Goal: Task Accomplishment & Management: Manage account settings

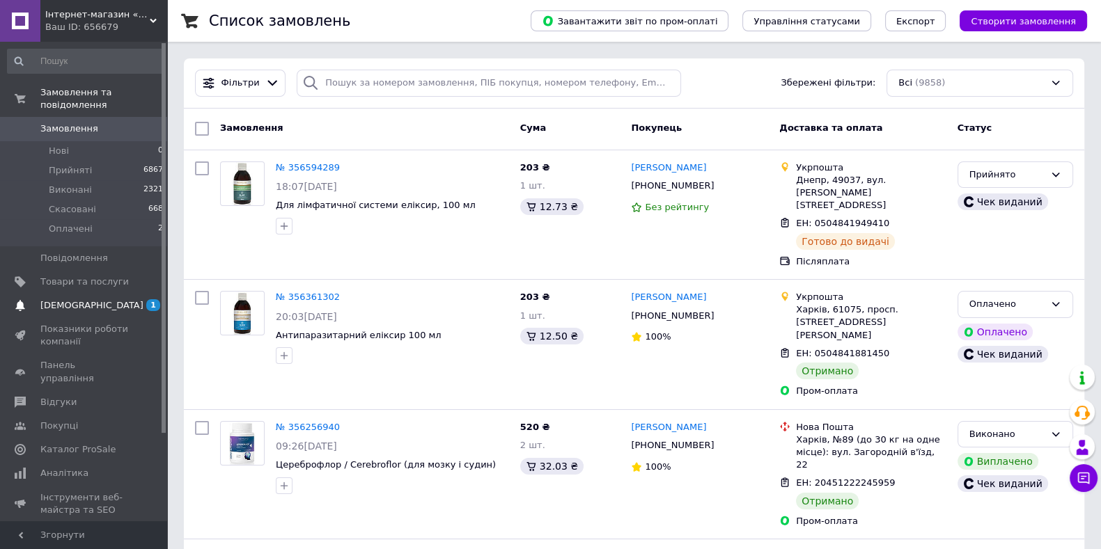
click at [84, 299] on span "[DEMOGRAPHIC_DATA]" at bounding box center [91, 305] width 103 height 13
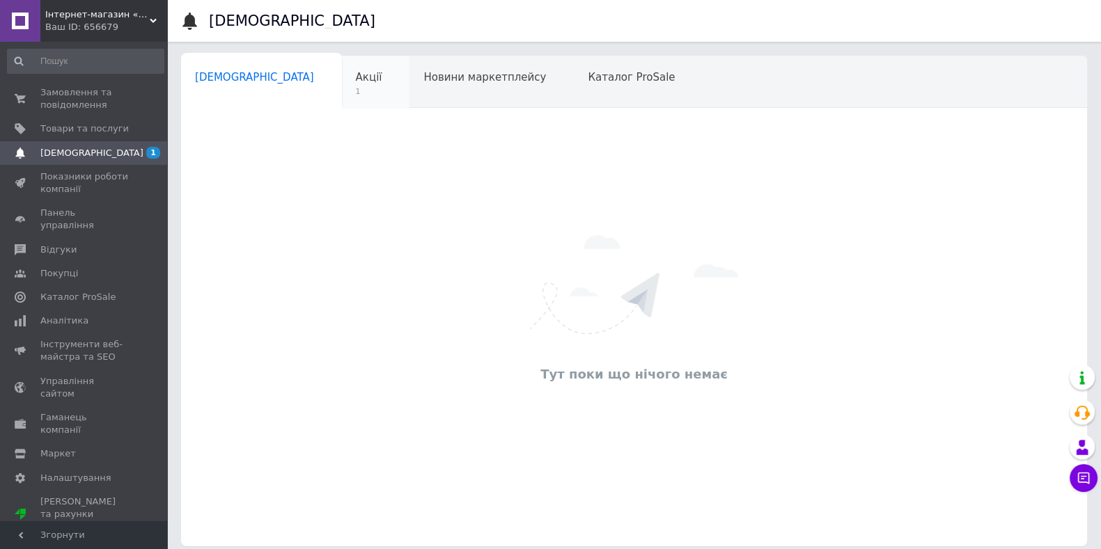
click at [356, 88] on span "1" at bounding box center [369, 91] width 26 height 10
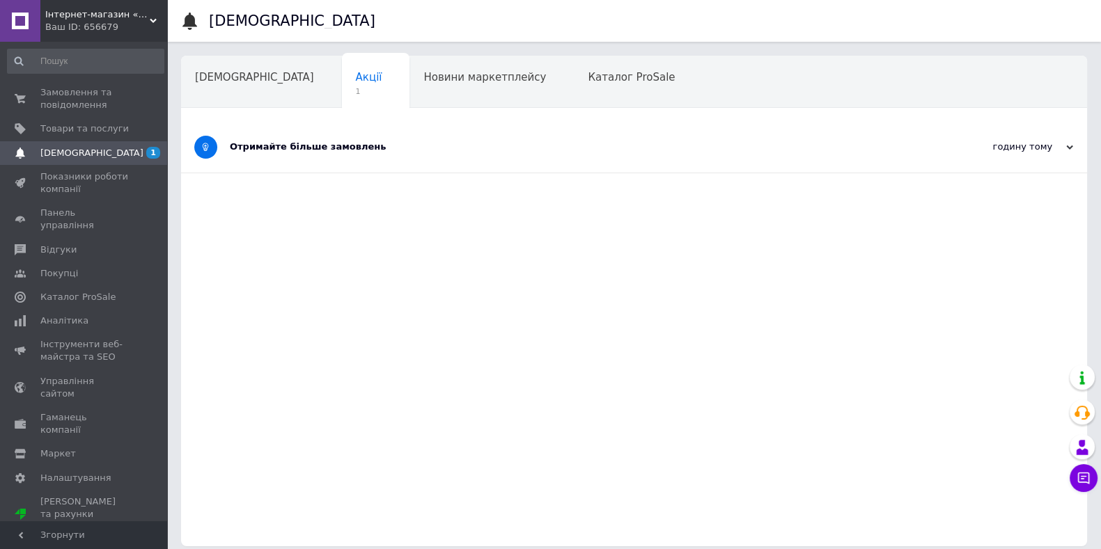
click at [316, 144] on div "Отримайте більше замовлень" at bounding box center [582, 147] width 704 height 13
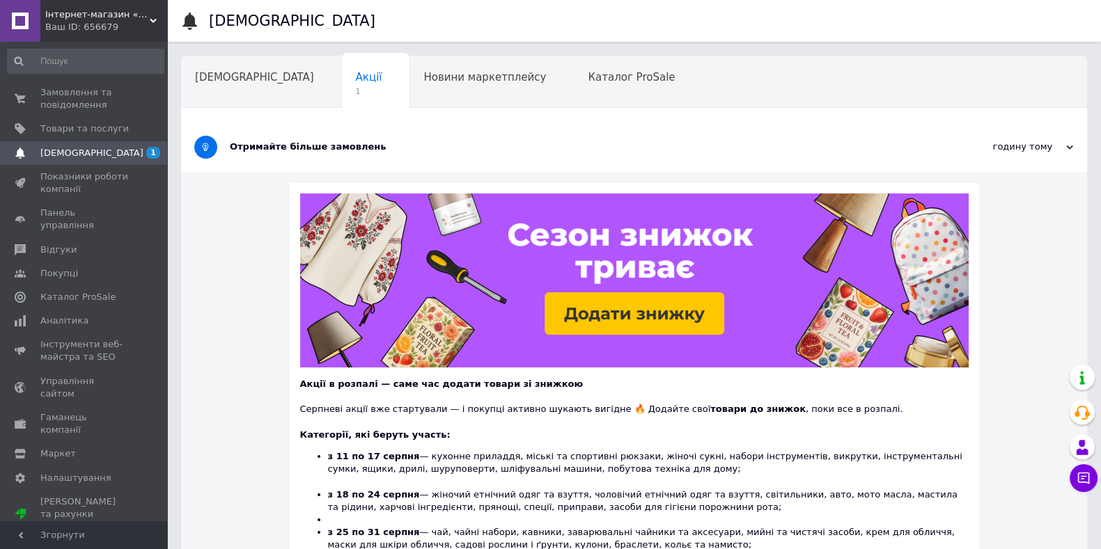
click at [307, 142] on div "Отримайте більше замовлень" at bounding box center [582, 147] width 704 height 13
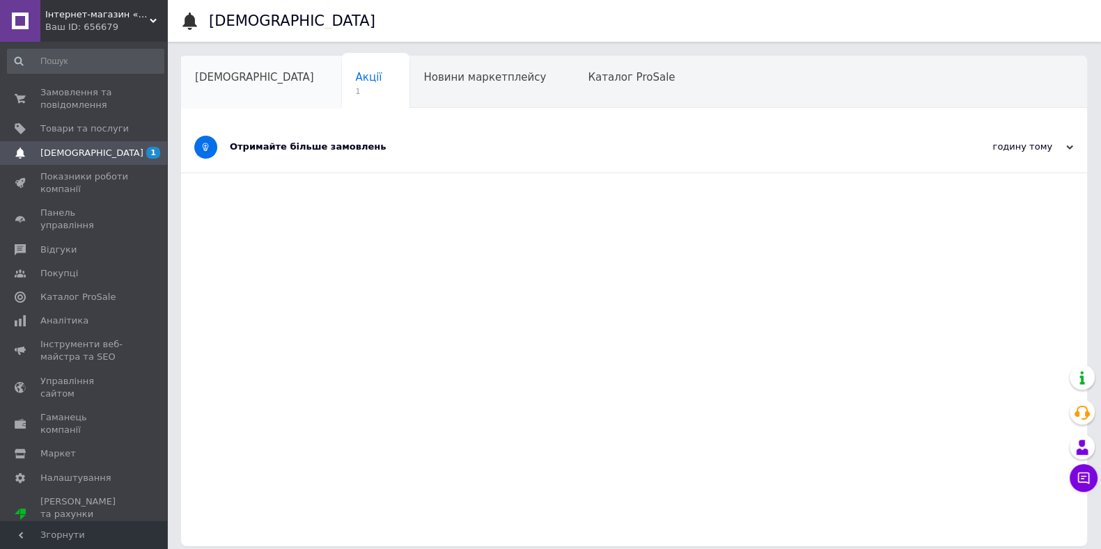
click at [240, 86] on div "[DEMOGRAPHIC_DATA]" at bounding box center [261, 82] width 161 height 53
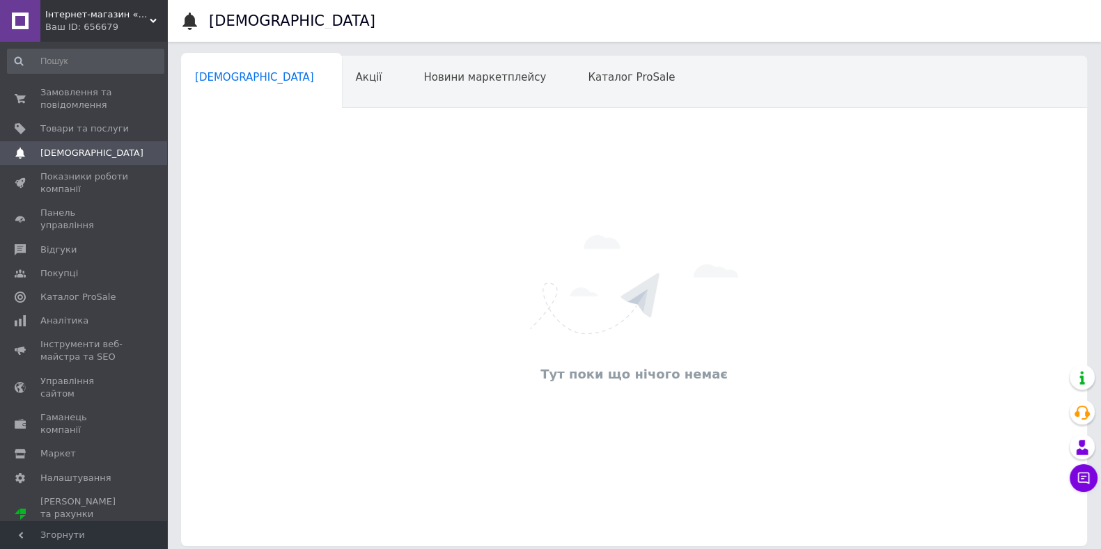
click at [97, 26] on div "Ваш ID: 656679" at bounding box center [106, 27] width 122 height 13
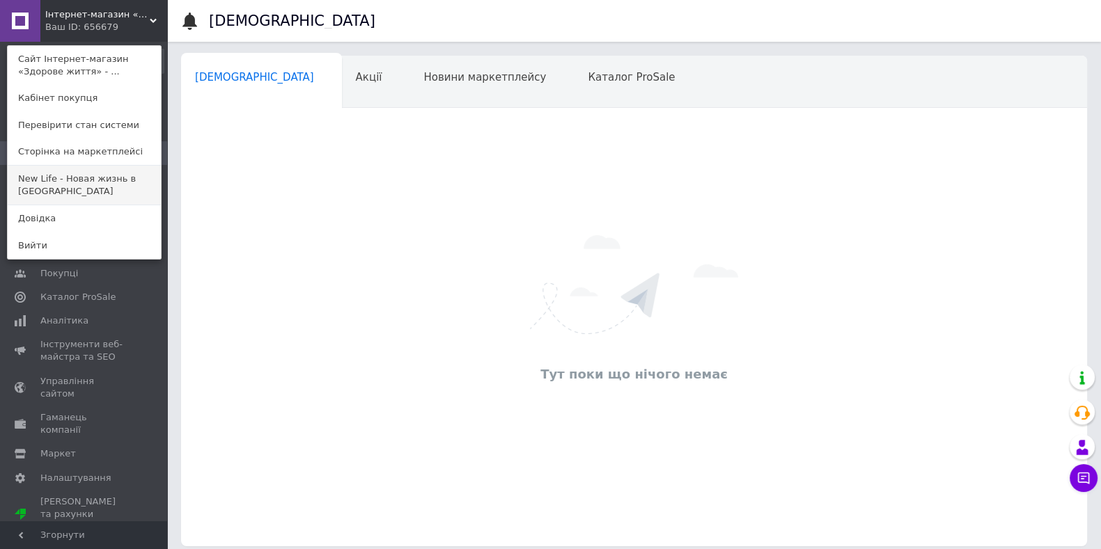
click at [108, 178] on link "New Life - Новая жизнь в Украине" at bounding box center [84, 185] width 153 height 39
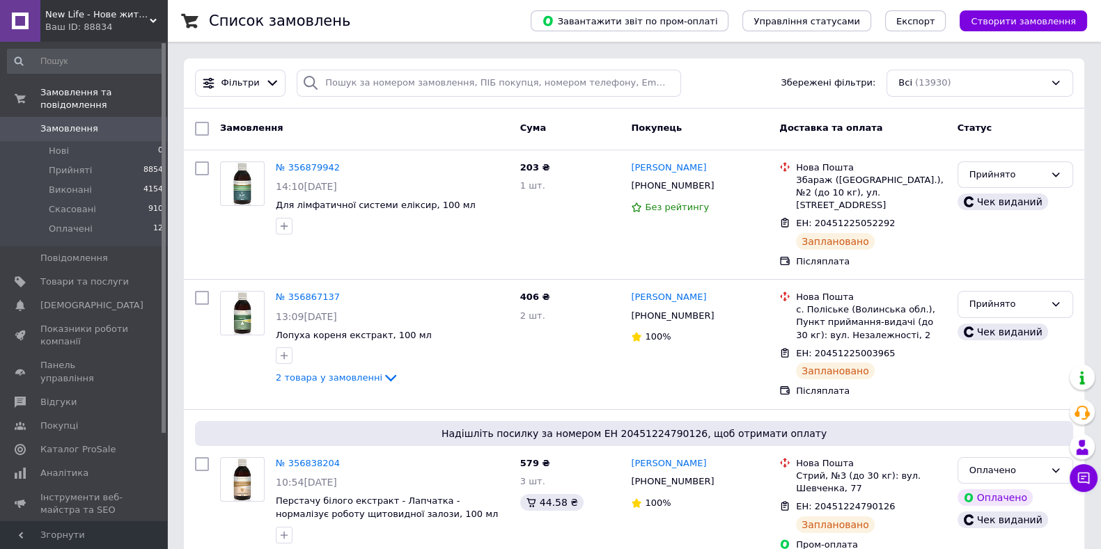
click at [80, 123] on span "Замовлення" at bounding box center [69, 129] width 58 height 13
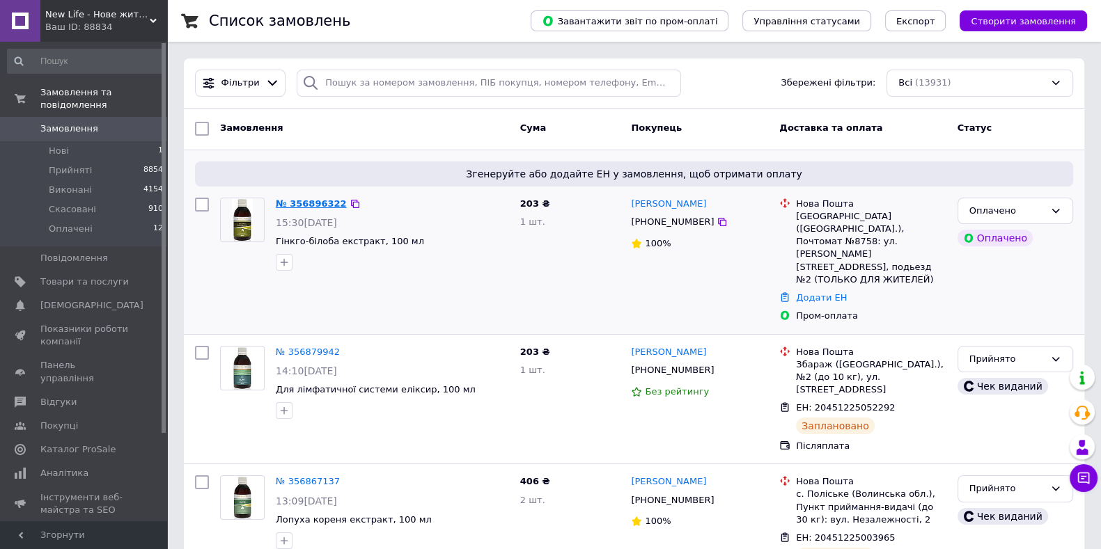
click at [308, 206] on link "№ 356896322" at bounding box center [311, 203] width 71 height 10
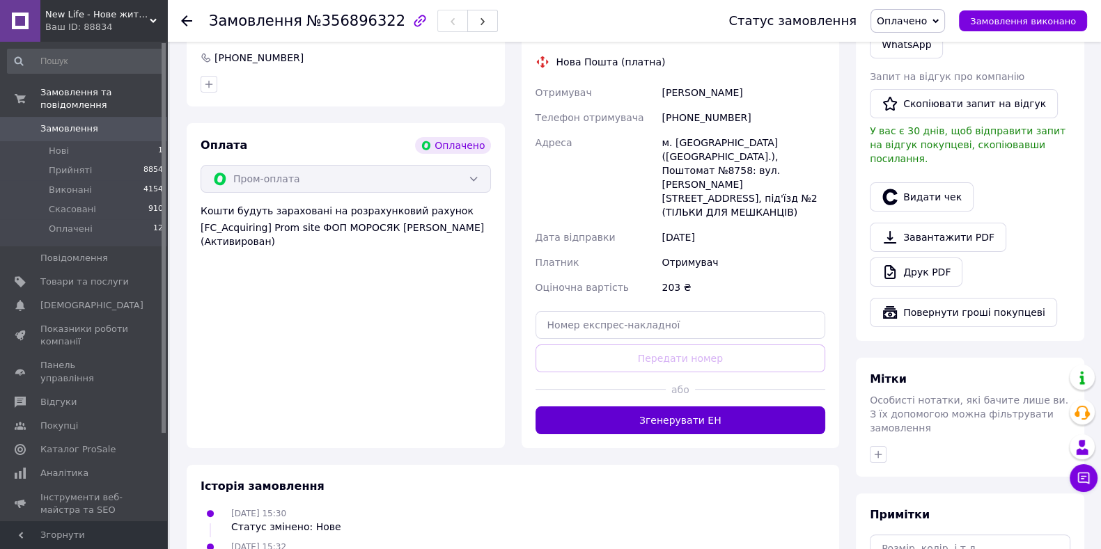
click at [741, 407] on button "Згенерувати ЕН" at bounding box center [680, 421] width 290 height 28
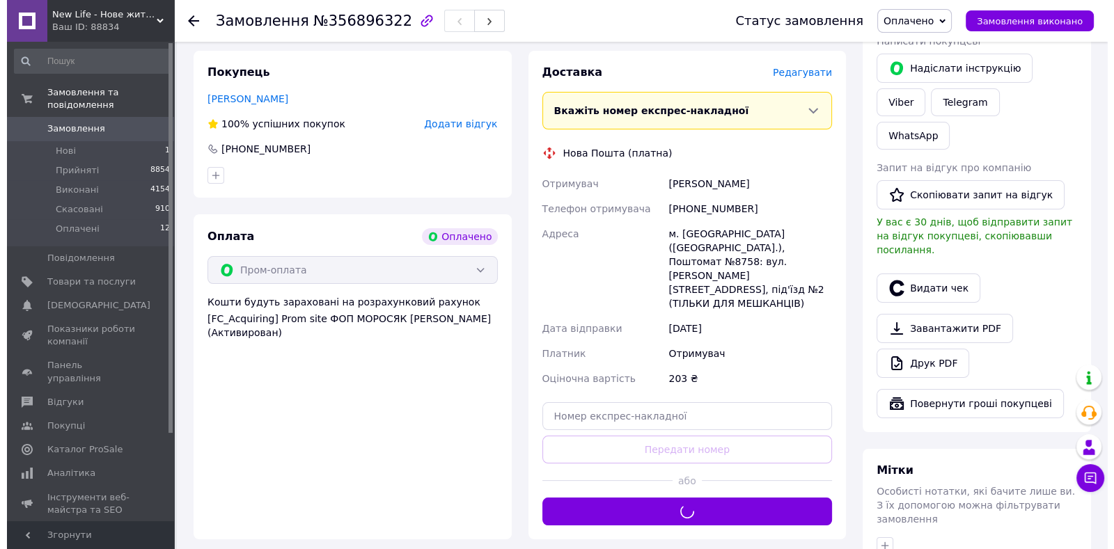
scroll to position [173, 0]
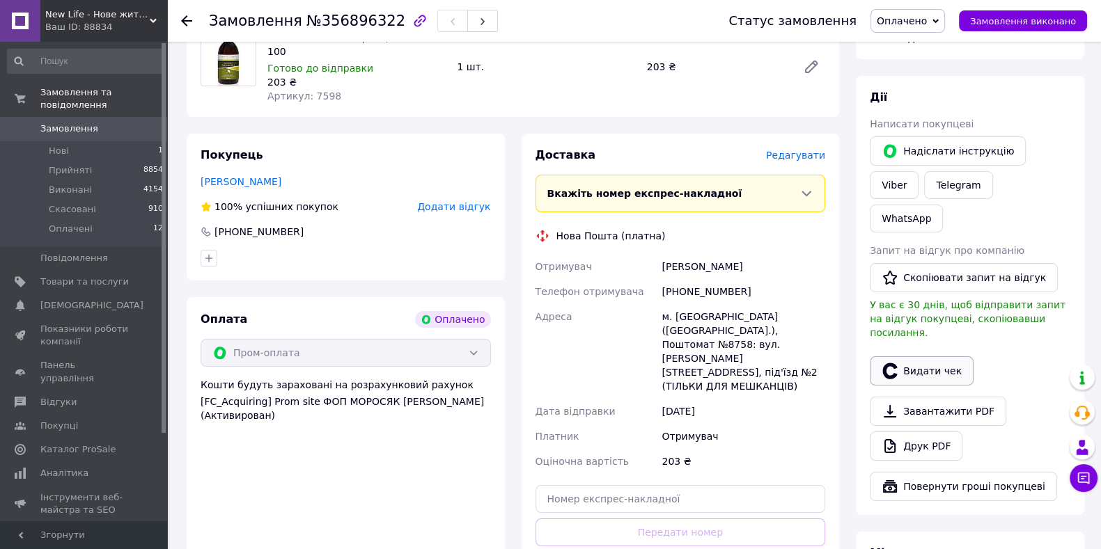
click at [927, 357] on button "Видати чек" at bounding box center [922, 371] width 104 height 29
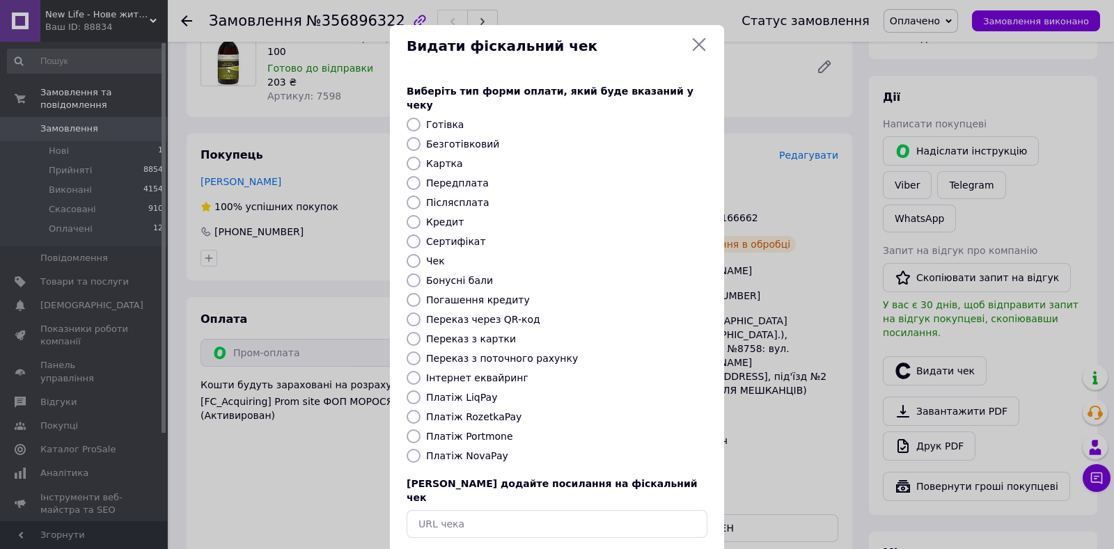
click at [487, 412] on label "Платіж RozetkaPay" at bounding box center [473, 417] width 95 height 11
click at [421, 410] on input "Платіж RozetkaPay" at bounding box center [414, 417] width 14 height 14
radio input "true"
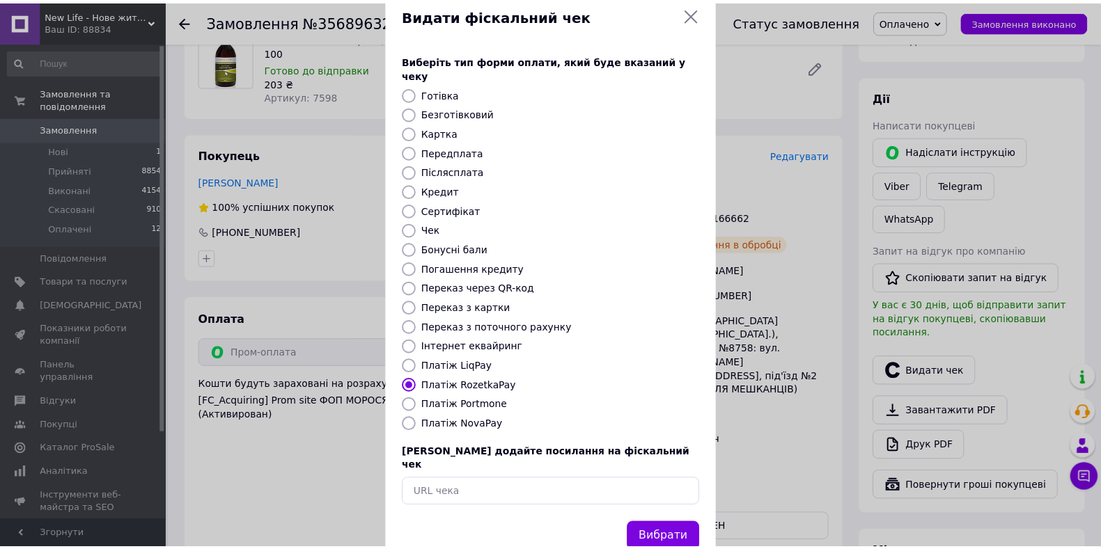
scroll to position [48, 0]
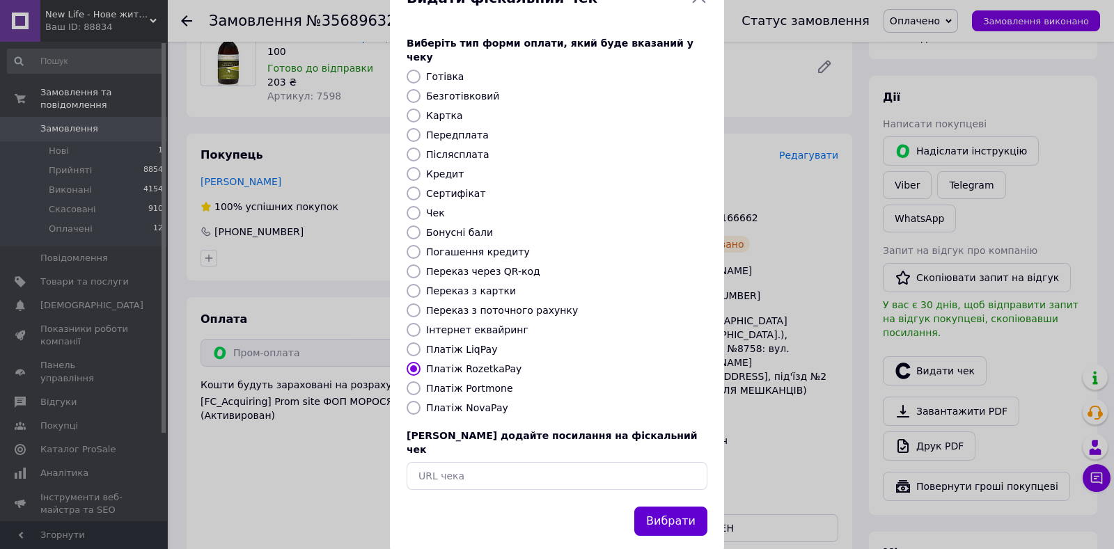
click at [655, 507] on button "Вибрати" at bounding box center [670, 522] width 73 height 30
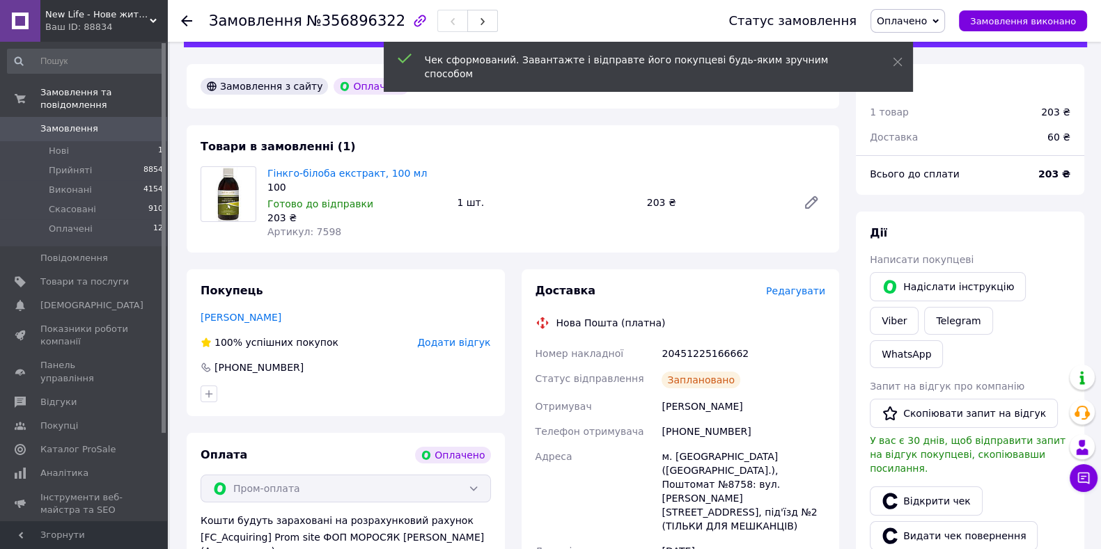
scroll to position [0, 0]
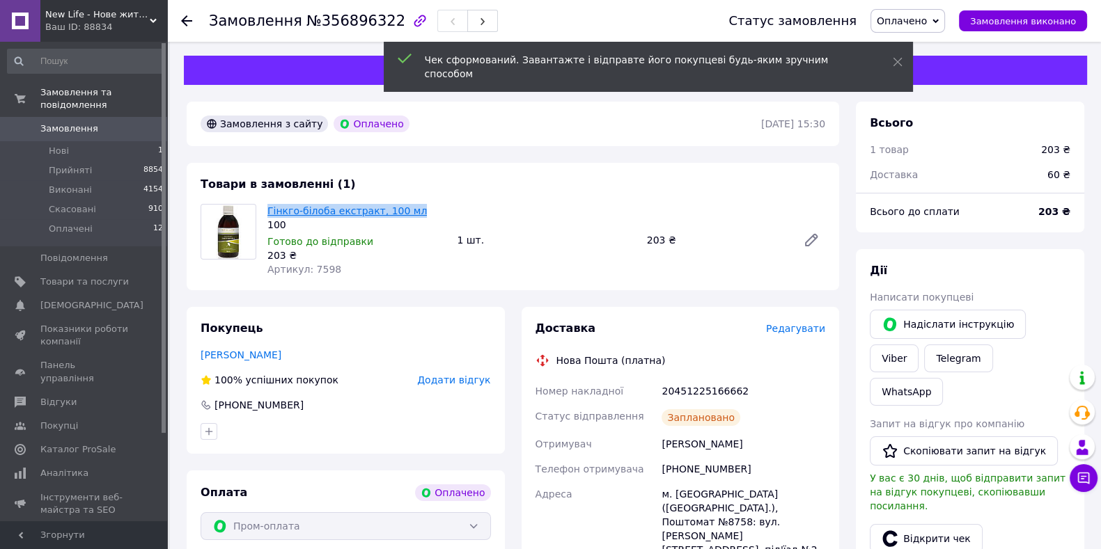
drag, startPoint x: 336, startPoint y: 212, endPoint x: 267, endPoint y: 214, distance: 69.0
click at [267, 214] on span "Гінкго-білоба екстракт, 100 мл" at bounding box center [356, 211] width 178 height 14
copy link "Гінкго-білоба екстракт, 100 мл"
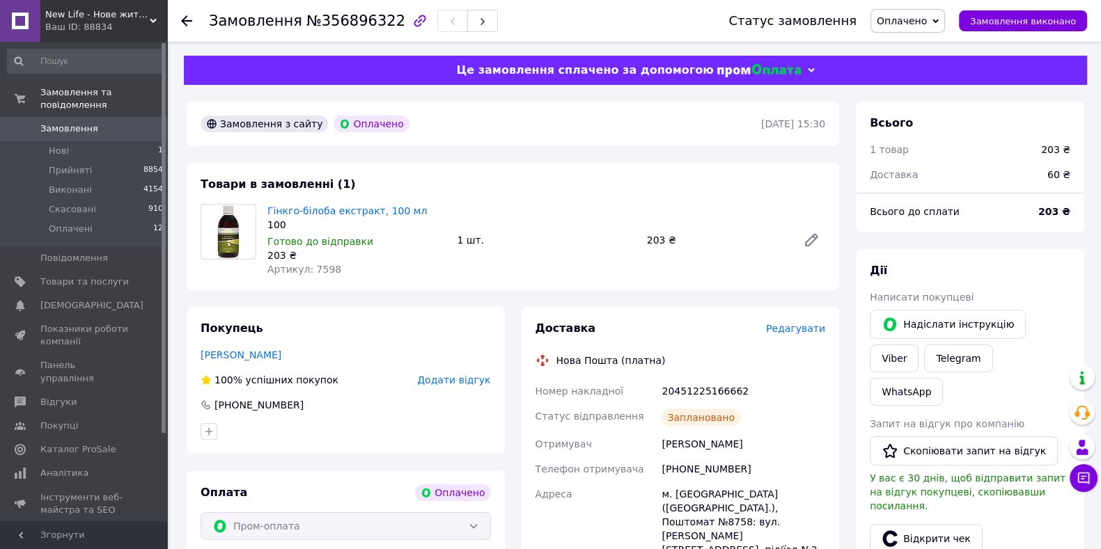
click at [724, 387] on div "20451225166662" at bounding box center [743, 391] width 169 height 25
copy div "20451225166662"
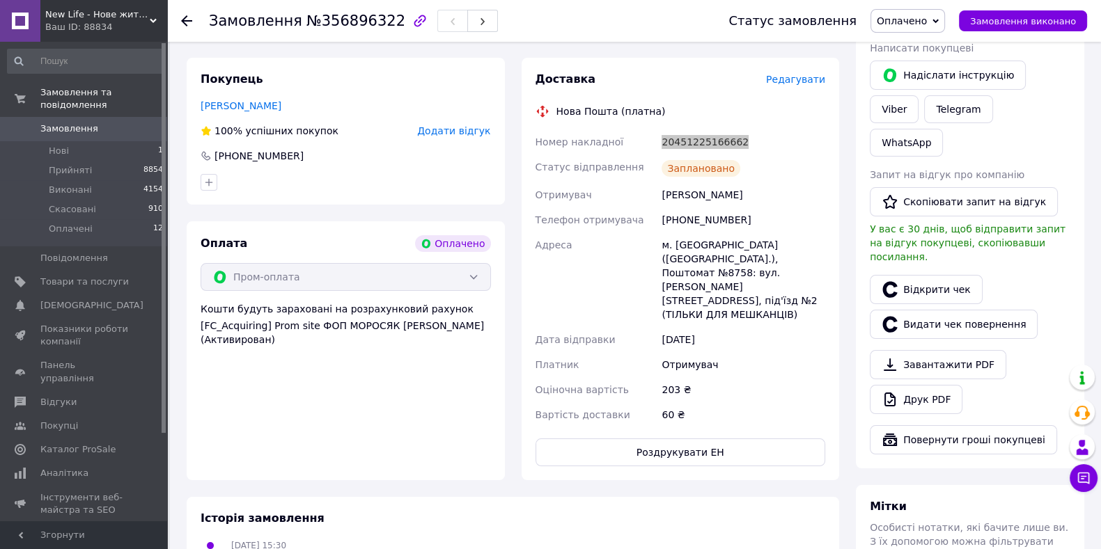
scroll to position [261, 0]
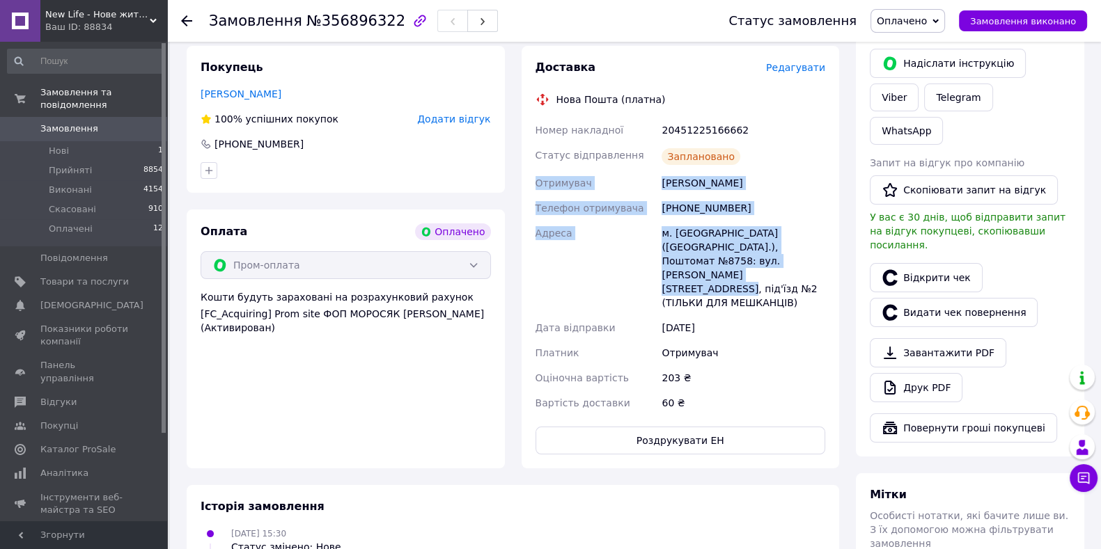
drag, startPoint x: 533, startPoint y: 183, endPoint x: 818, endPoint y: 265, distance: 295.6
click at [818, 265] on div "Номер накладної 20451225166662 Статус відправлення Заплановано Отримувач Процюк…" at bounding box center [681, 267] width 296 height 298
copy div "Отримувач Процюк Борис Телефон отримувача +380679919522 Адреса м. Київ (Київськ…"
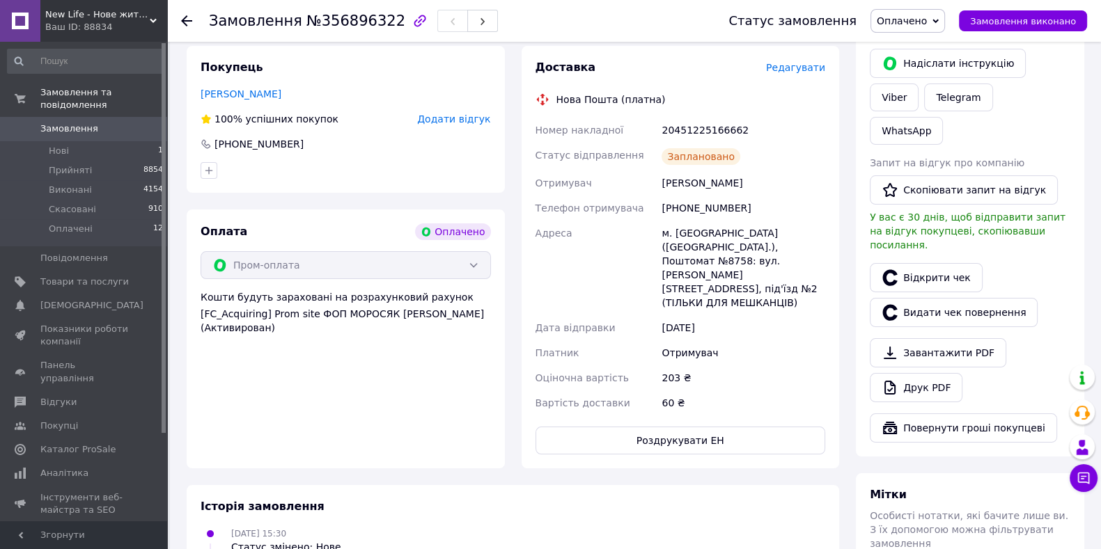
click at [713, 391] on div "60 ₴" at bounding box center [743, 403] width 169 height 25
click at [95, 123] on span "Замовлення" at bounding box center [84, 129] width 88 height 13
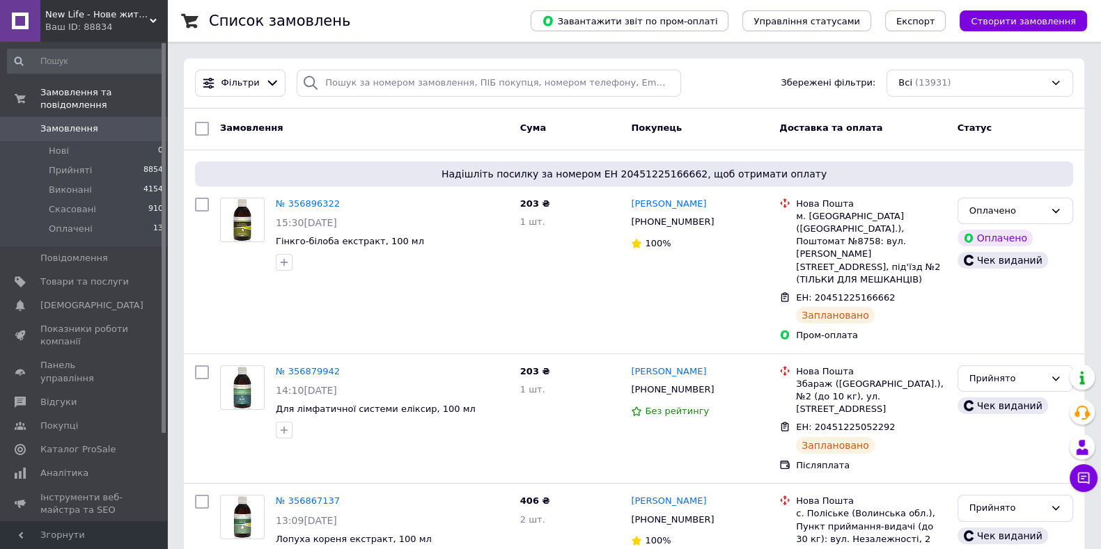
click at [100, 123] on span "Замовлення" at bounding box center [84, 129] width 88 height 13
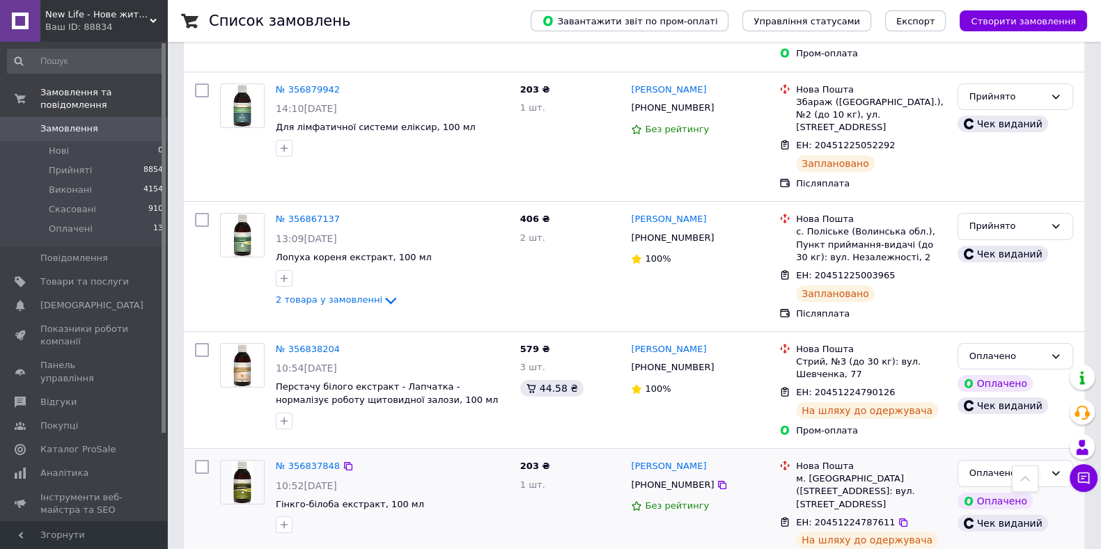
scroll to position [173, 0]
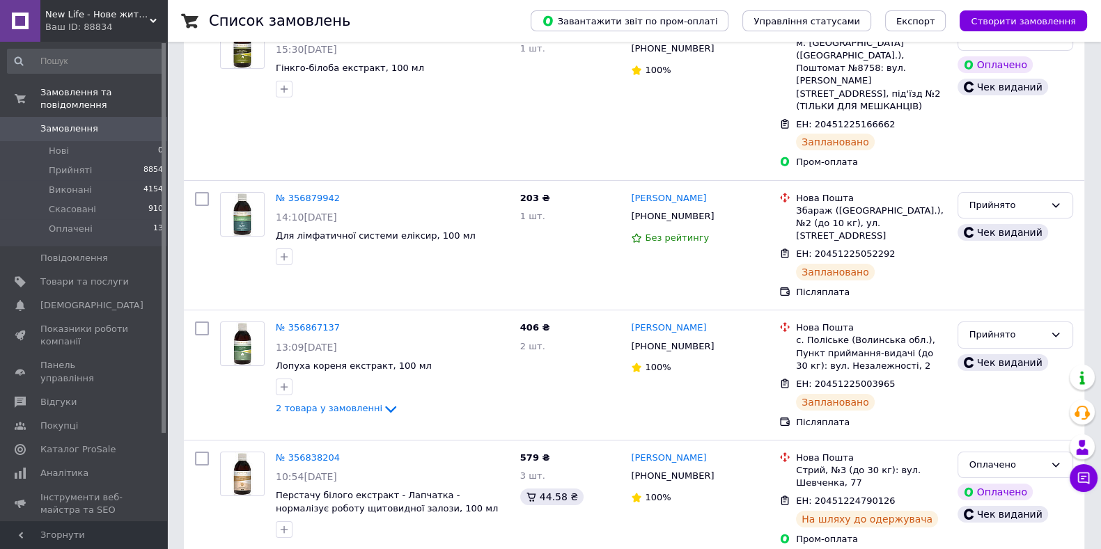
click at [98, 24] on div "Ваш ID: 88834" at bounding box center [106, 27] width 122 height 13
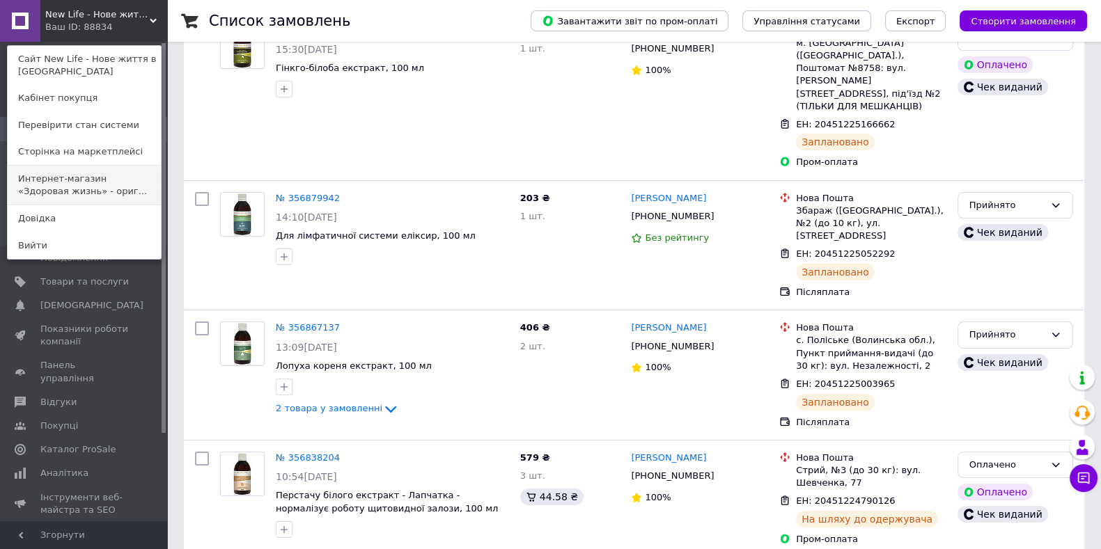
click at [72, 171] on link "Интернет-магазин «Здоровая жизнь» - ориг..." at bounding box center [84, 185] width 153 height 39
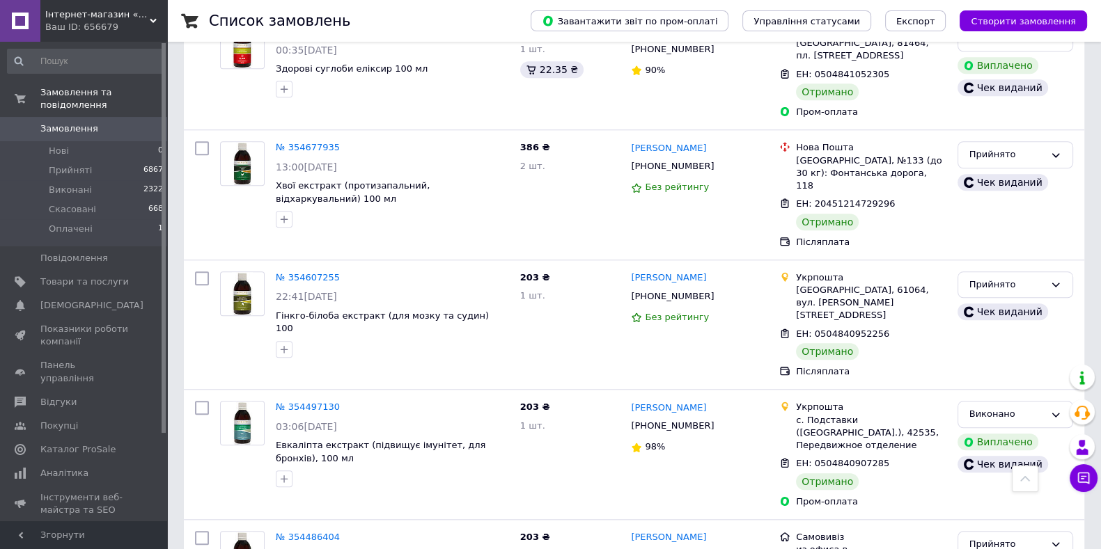
scroll to position [1654, 0]
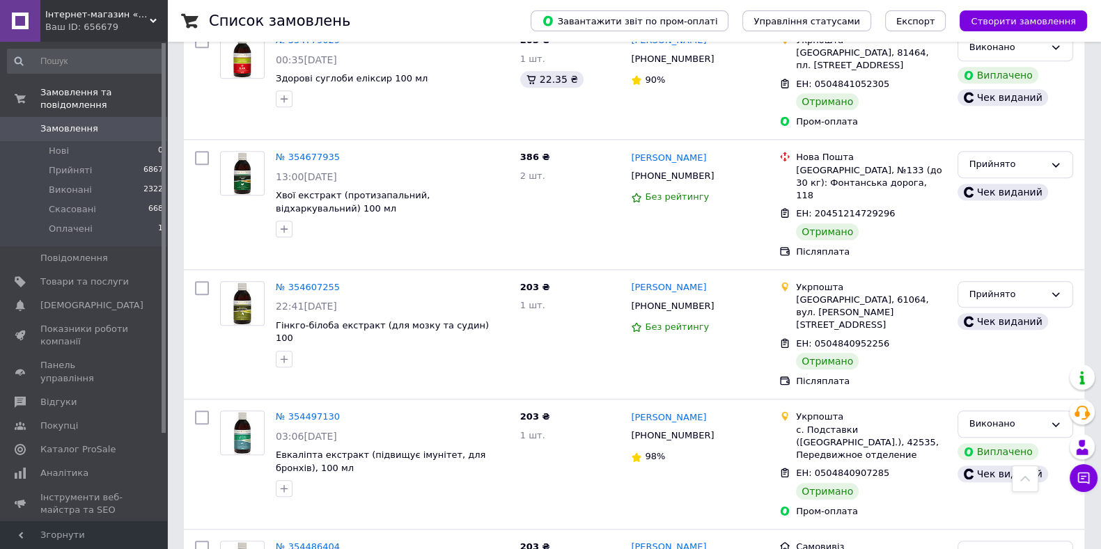
click at [118, 18] on span "Інтернет-магазин «Здорове життя» - оригінальна продукція компанії «Нове життя»" at bounding box center [97, 14] width 104 height 13
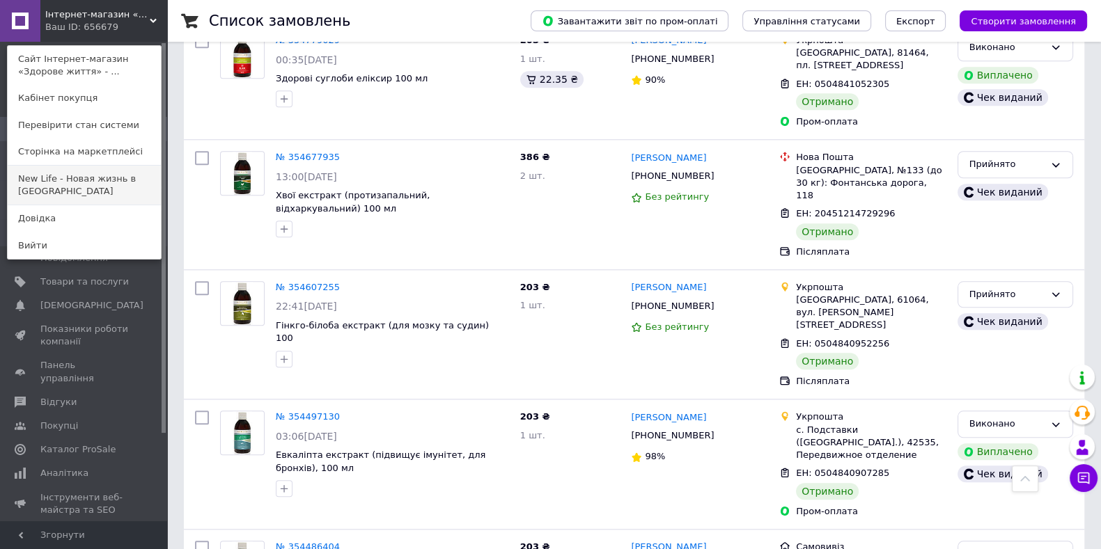
click at [56, 178] on link "New Life - Новая жизнь в [GEOGRAPHIC_DATA]" at bounding box center [84, 185] width 153 height 39
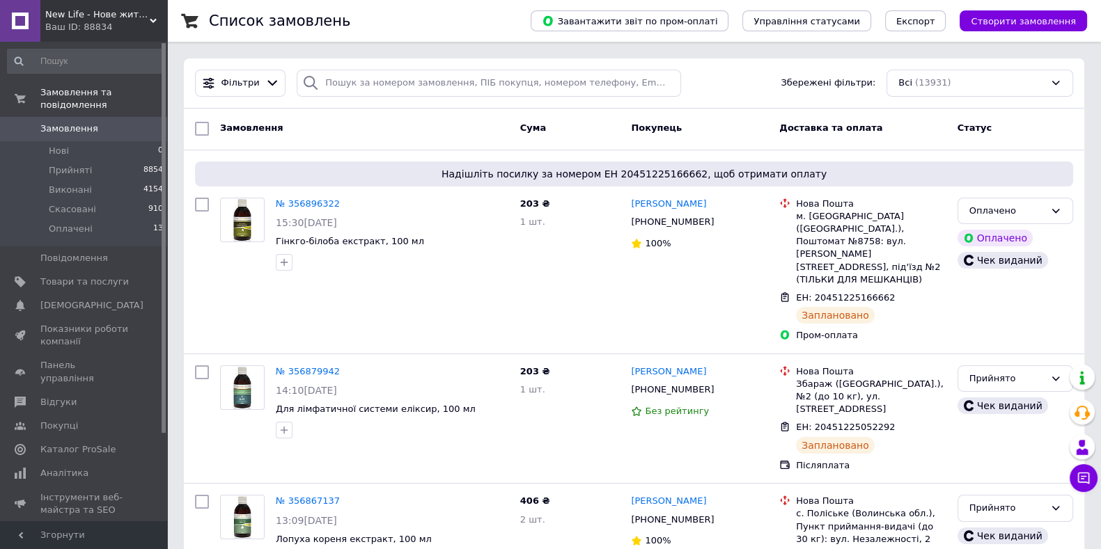
click at [70, 117] on link "Замовлення 0" at bounding box center [85, 129] width 171 height 24
click at [77, 123] on span "Замовлення" at bounding box center [69, 129] width 58 height 13
click at [93, 23] on div "Ваш ID: 88834" at bounding box center [106, 27] width 122 height 13
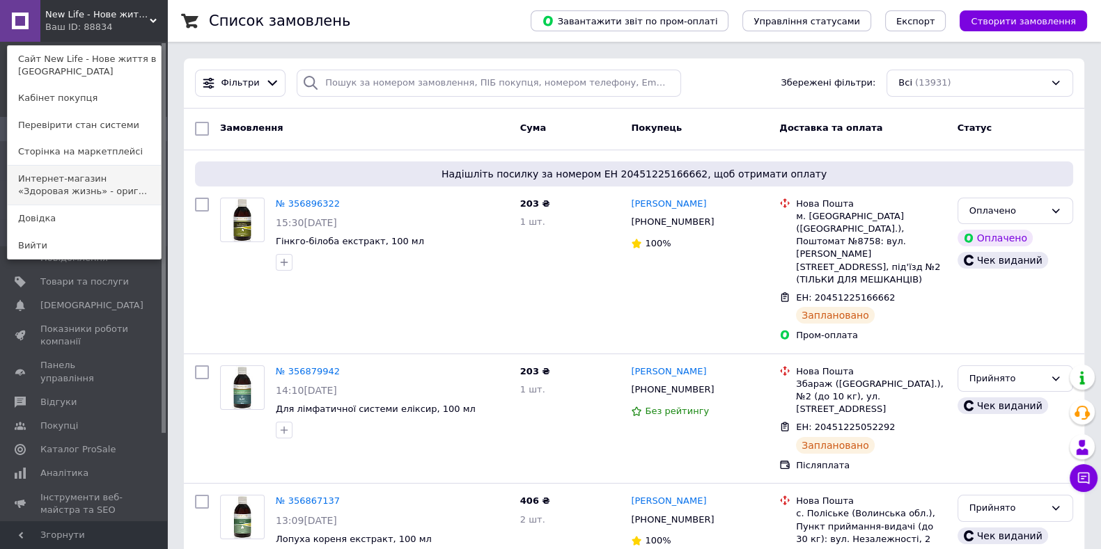
click at [72, 186] on link "Интернет-магазин «Здоровая жизнь» - ориг..." at bounding box center [84, 185] width 153 height 39
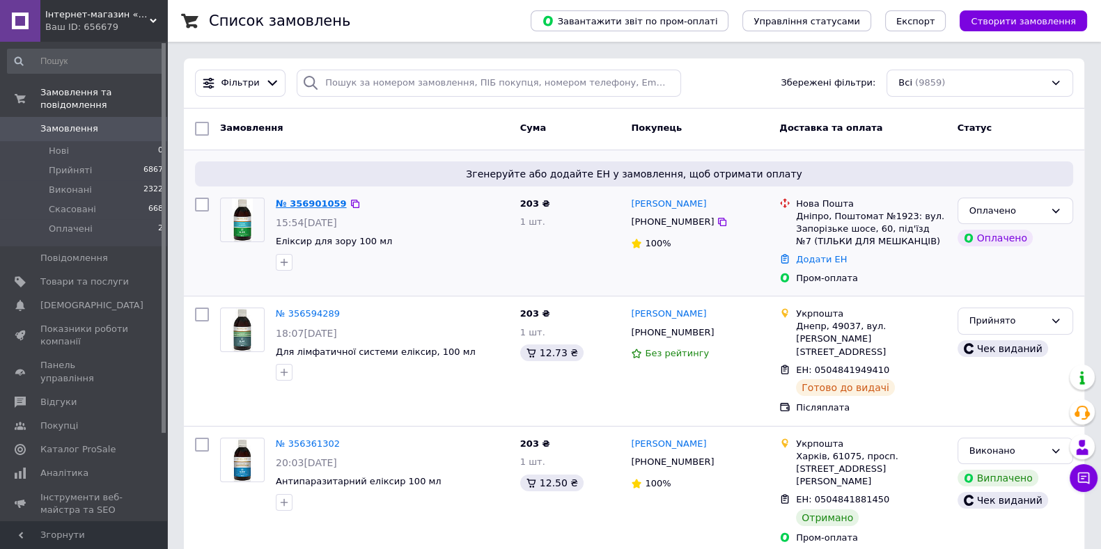
click at [322, 203] on link "№ 356901059" at bounding box center [311, 203] width 71 height 10
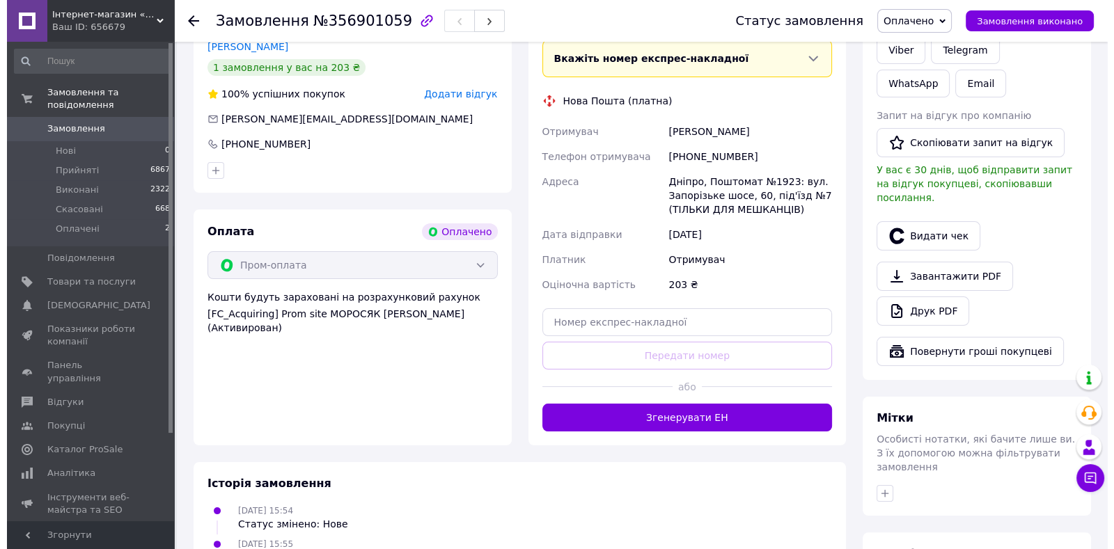
scroll to position [347, 0]
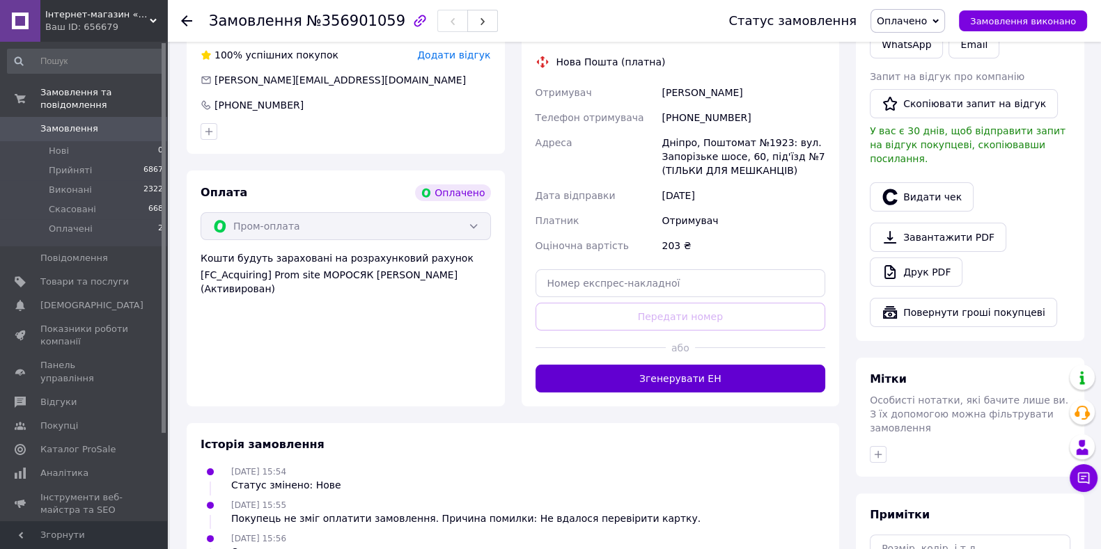
click at [705, 380] on button "Згенерувати ЕН" at bounding box center [680, 379] width 290 height 28
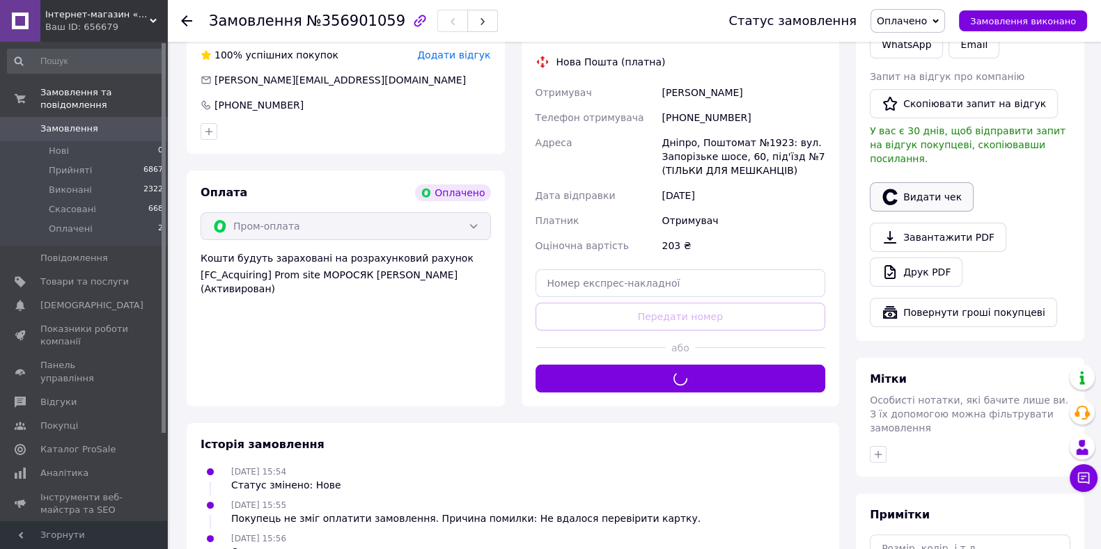
click at [934, 182] on button "Видати чек" at bounding box center [922, 196] width 104 height 29
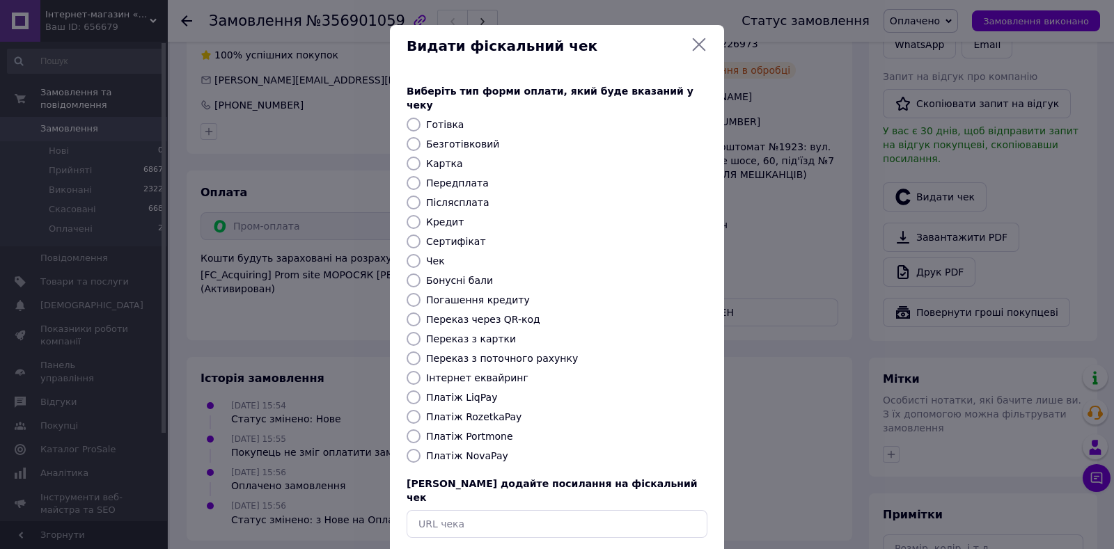
click at [485, 412] on label "Платіж RozetkaPay" at bounding box center [473, 417] width 95 height 11
click at [421, 410] on input "Платіж RozetkaPay" at bounding box center [414, 417] width 14 height 14
radio input "true"
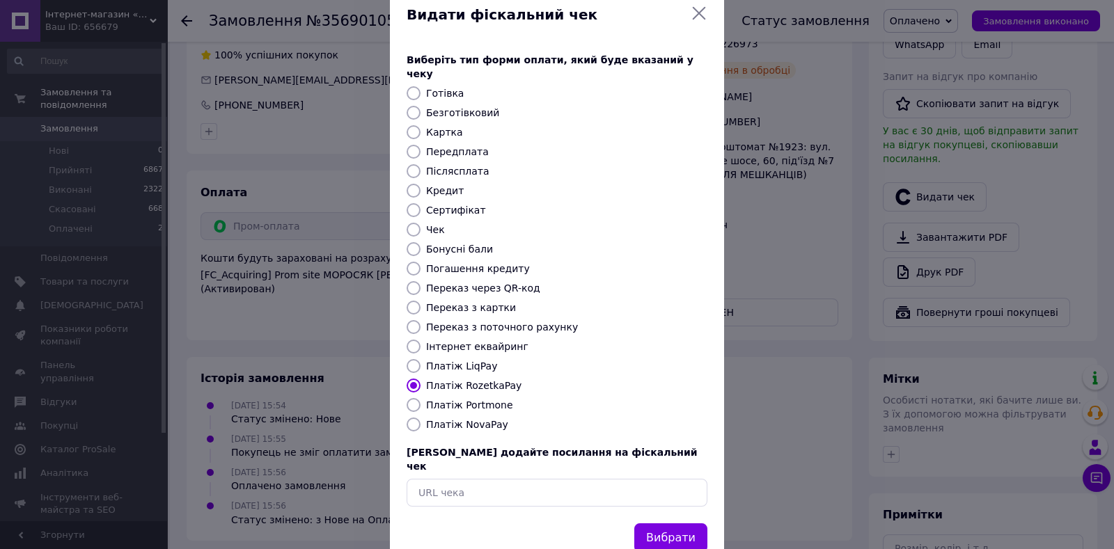
scroll to position [48, 0]
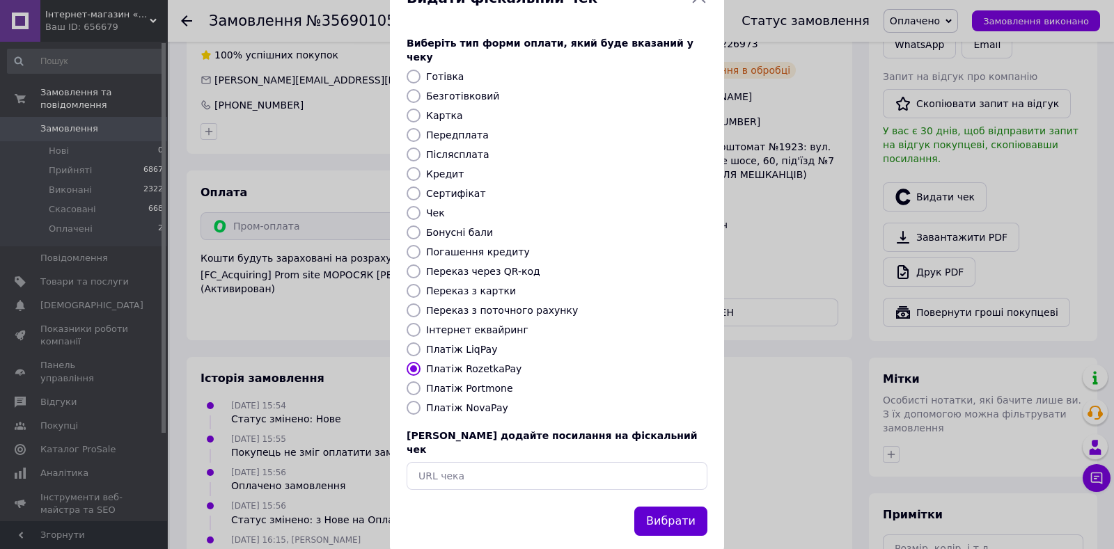
click at [678, 507] on button "Вибрати" at bounding box center [670, 522] width 73 height 30
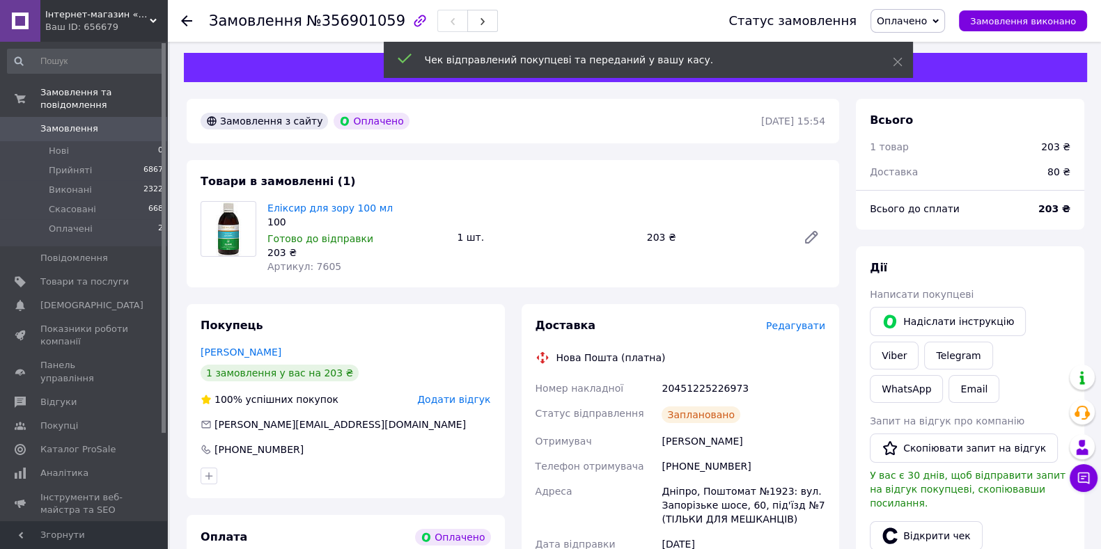
scroll to position [0, 0]
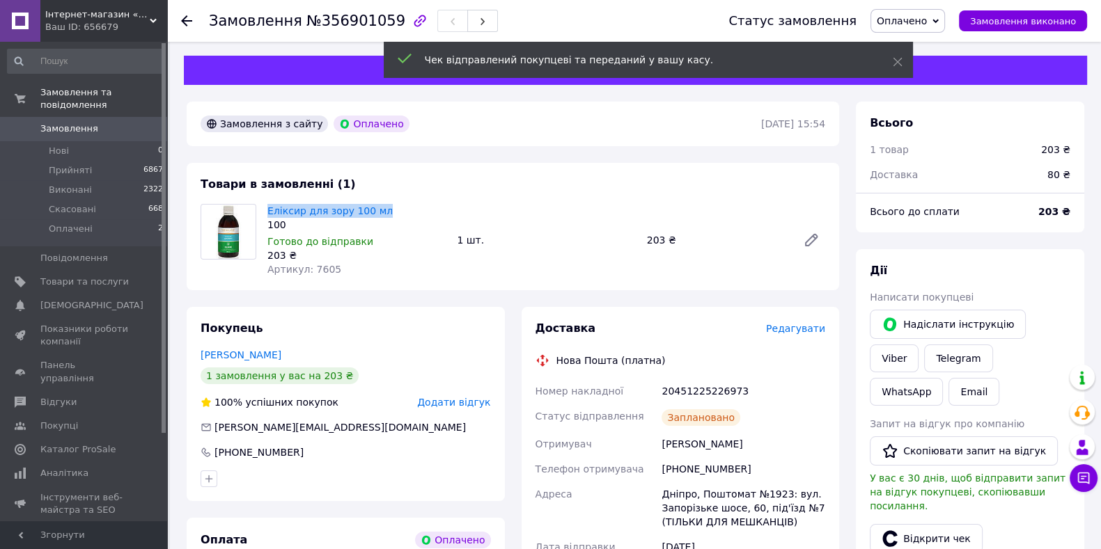
drag, startPoint x: 380, startPoint y: 214, endPoint x: 263, endPoint y: 214, distance: 116.3
click at [263, 214] on div "Еліксир для зору 100 мл 100 Готово до відправки 203 ₴ Артикул: 7605" at bounding box center [356, 240] width 189 height 78
copy link "Еліксир для зору 100 мл"
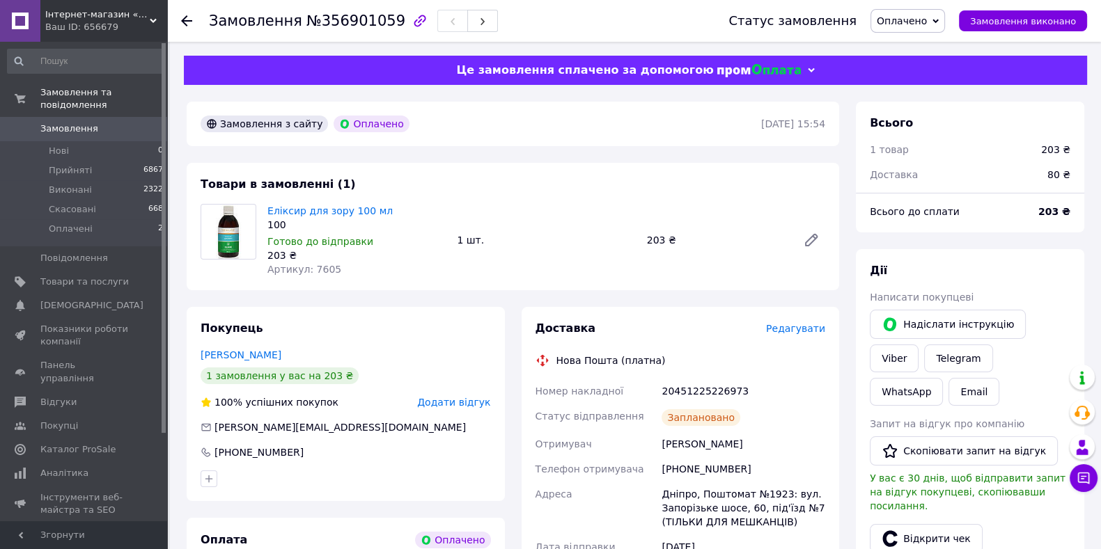
click at [710, 389] on div "20451225226973" at bounding box center [743, 391] width 169 height 25
copy div "20451225226973"
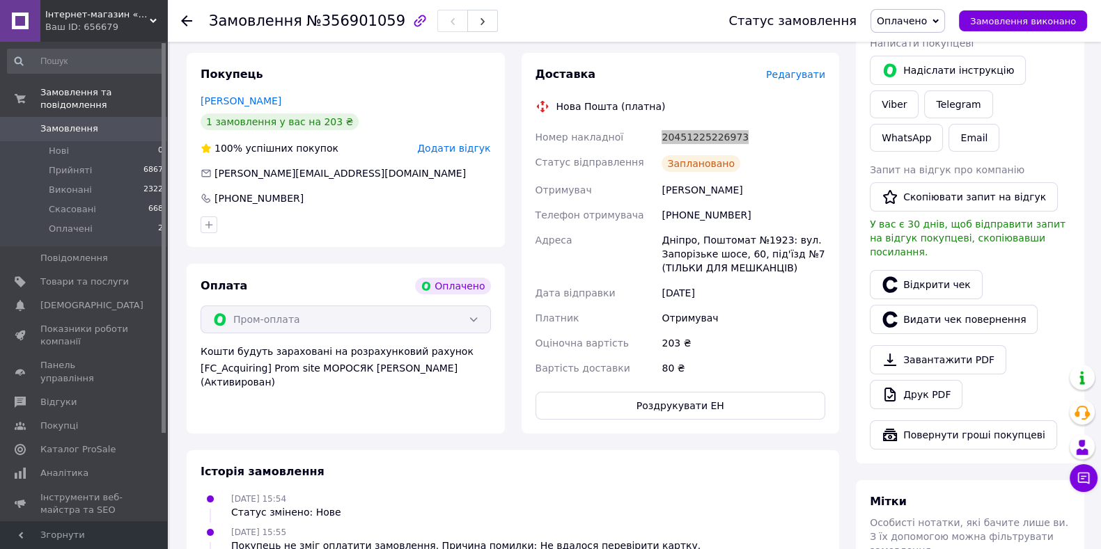
scroll to position [261, 0]
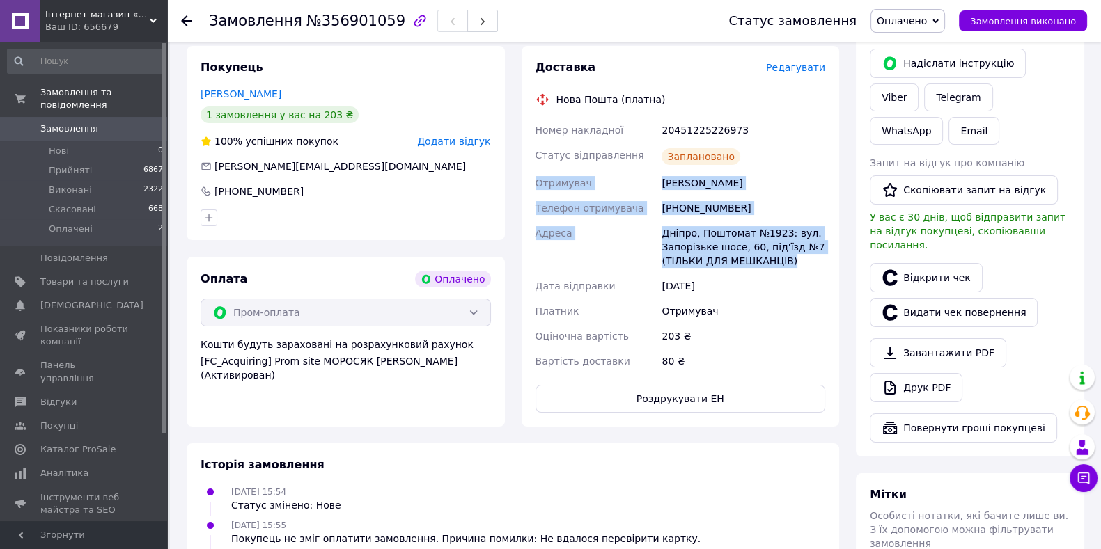
drag, startPoint x: 538, startPoint y: 186, endPoint x: 818, endPoint y: 263, distance: 290.4
click at [818, 263] on div "Номер накладної 20451225226973 Статус відправлення Заплановано Отримувач Кучугу…" at bounding box center [681, 246] width 296 height 256
copy div "Отримувач Кучугура Світлана Телефон отримувача +380937259603 Адреса Дніпро, Пош…"
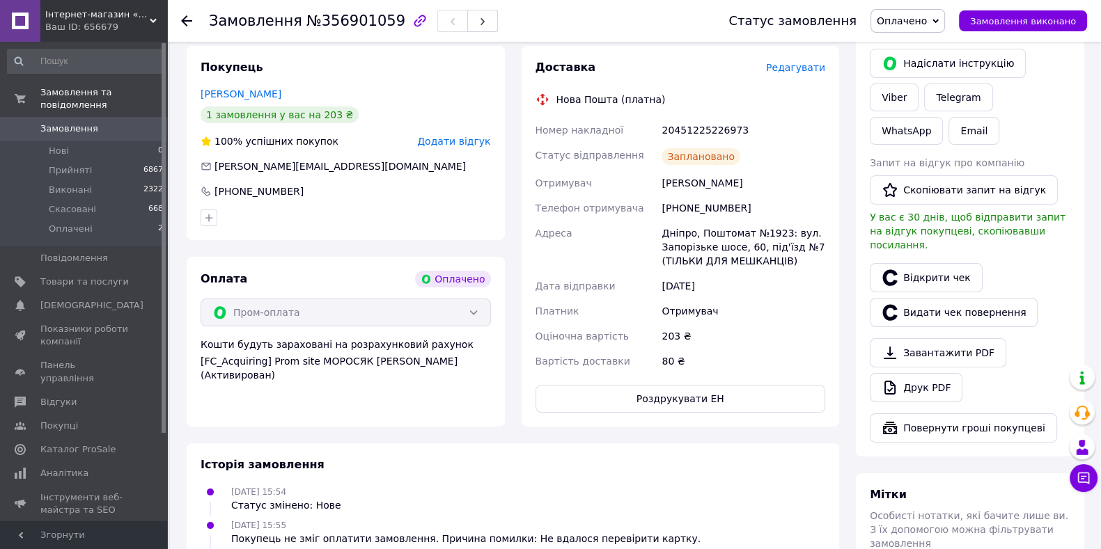
click at [737, 302] on div "Отримувач" at bounding box center [743, 311] width 169 height 25
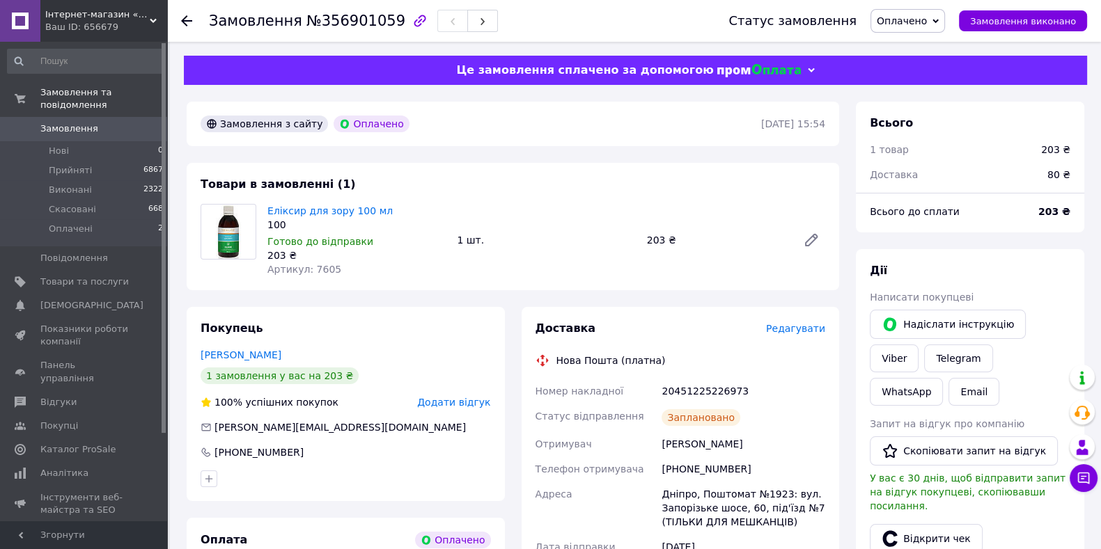
click at [68, 117] on link "Замовлення 0" at bounding box center [85, 129] width 171 height 24
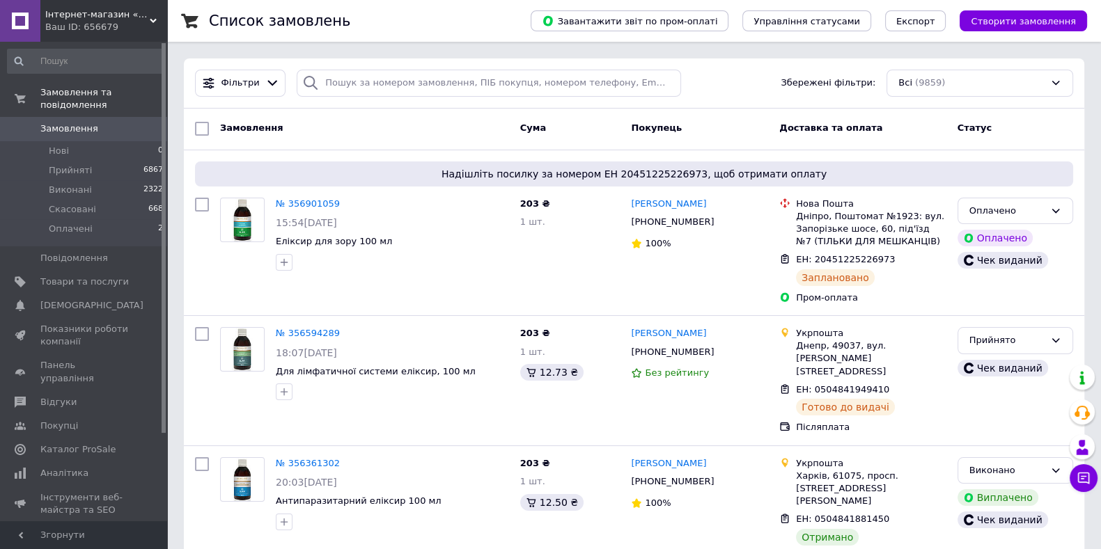
click at [99, 24] on div "Ваш ID: 656679" at bounding box center [106, 27] width 122 height 13
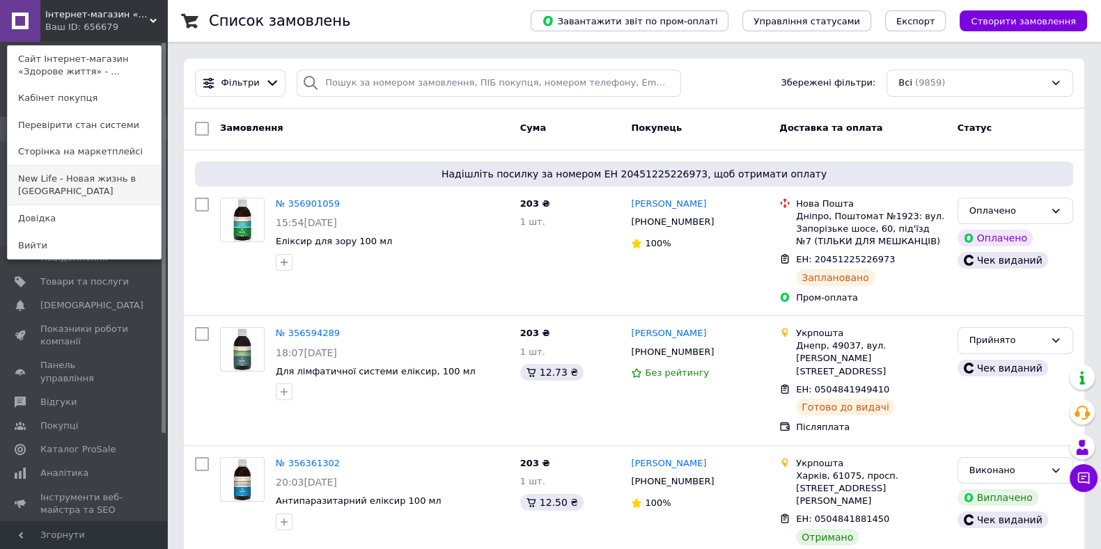
click at [93, 177] on link "New Life - Новая жизнь в Украине" at bounding box center [84, 185] width 153 height 39
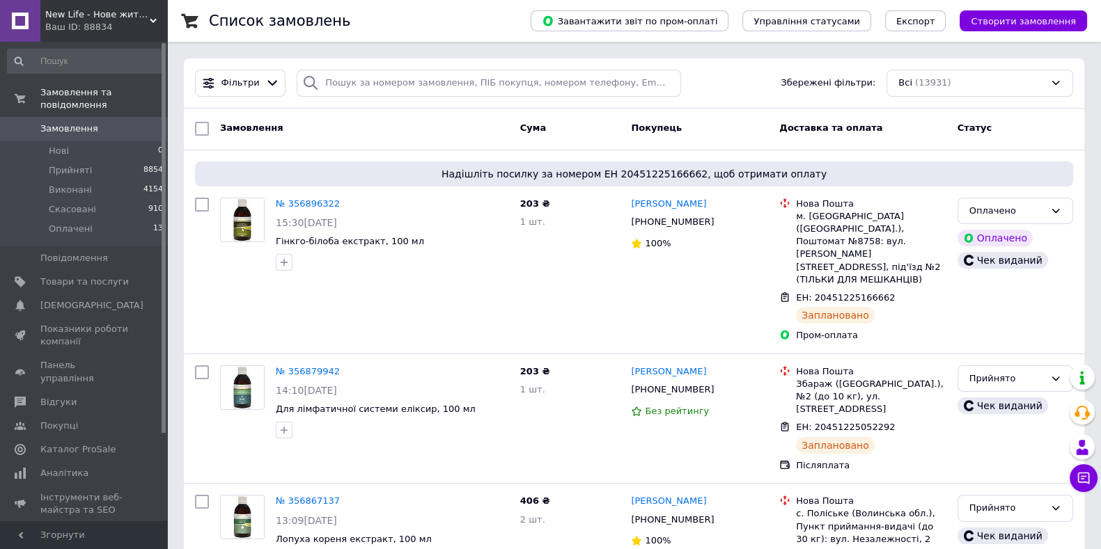
click at [118, 33] on div "New Life - Нове життя в [GEOGRAPHIC_DATA] Ваш ID: 88834" at bounding box center [103, 21] width 127 height 42
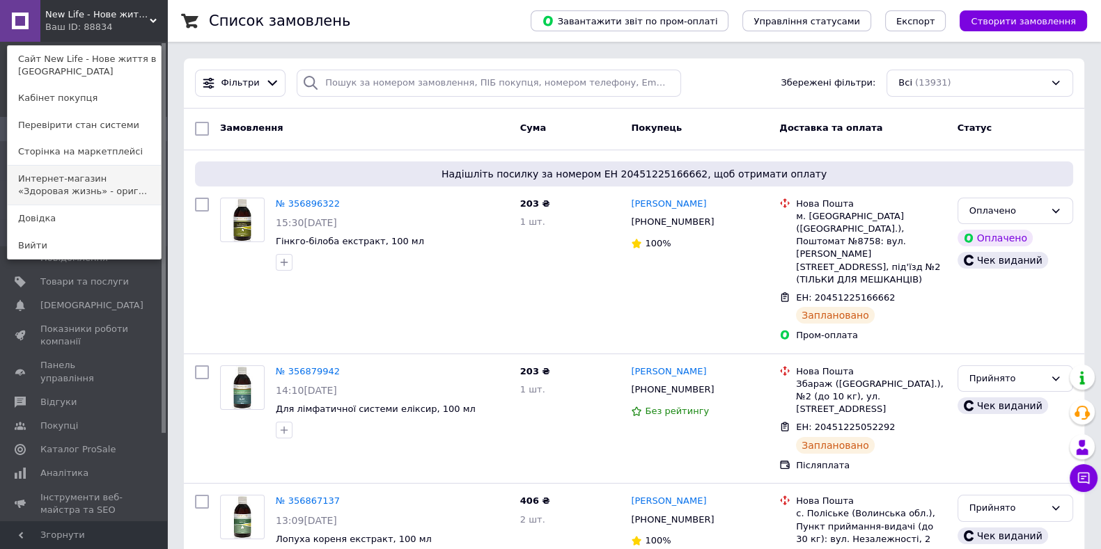
click at [73, 182] on link "Интернет-магазин «Здоровая жизнь» - ориг..." at bounding box center [84, 185] width 153 height 39
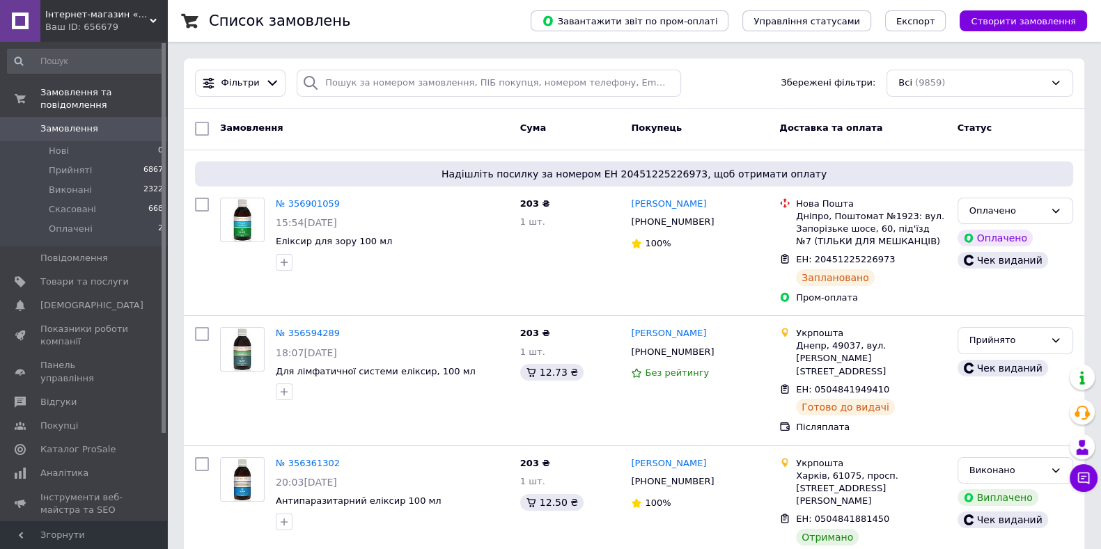
click at [114, 20] on span "Інтернет-магазин «Здорове життя» - оригінальна продукція компанії «Нове життя»" at bounding box center [97, 14] width 104 height 13
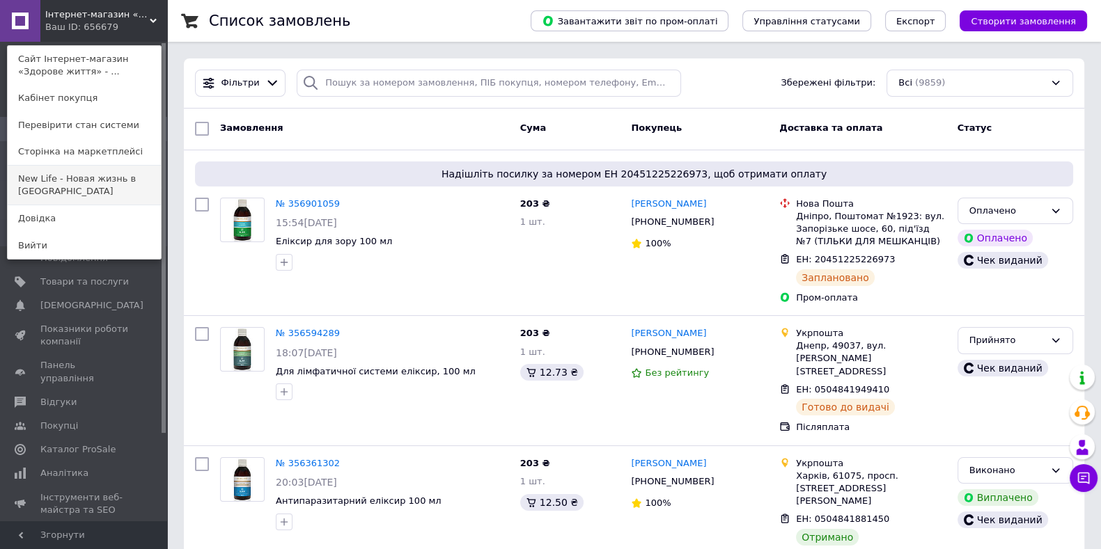
click at [134, 178] on link "New Life - Новая жизнь в Украине" at bounding box center [84, 185] width 153 height 39
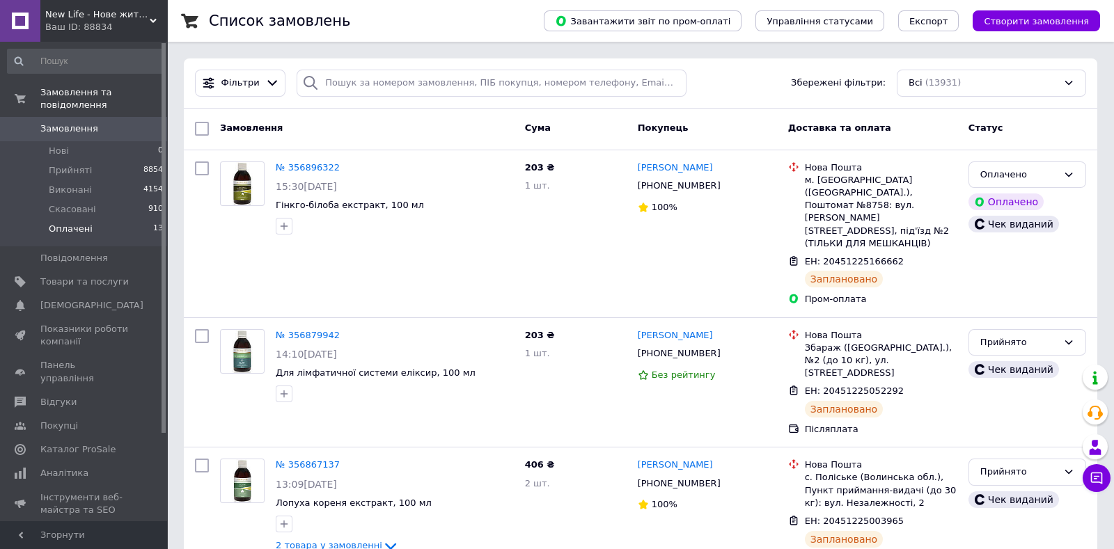
click at [62, 223] on span "Оплачені" at bounding box center [71, 229] width 44 height 13
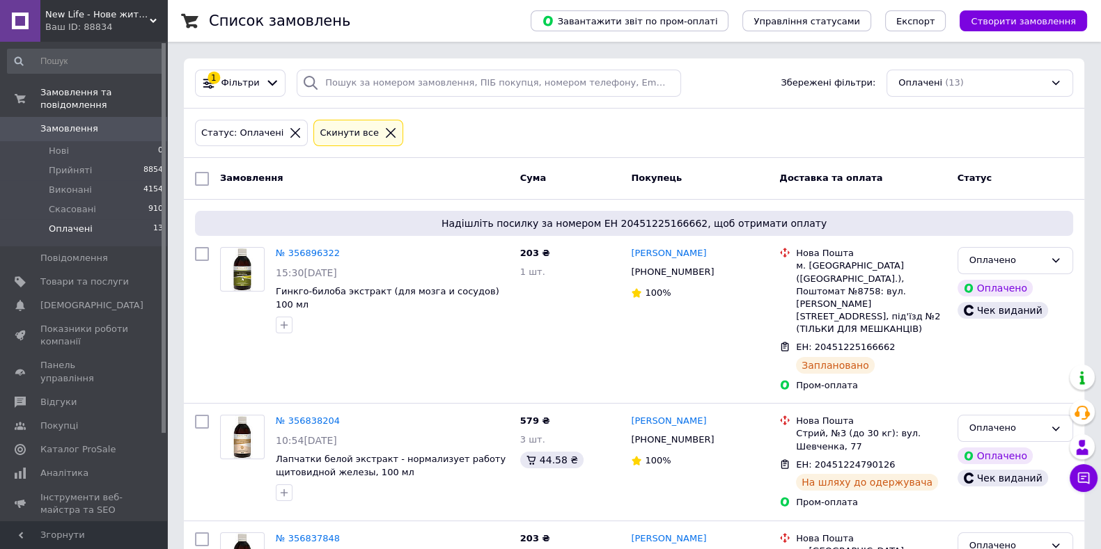
click at [97, 123] on span "Замовлення" at bounding box center [84, 129] width 88 height 13
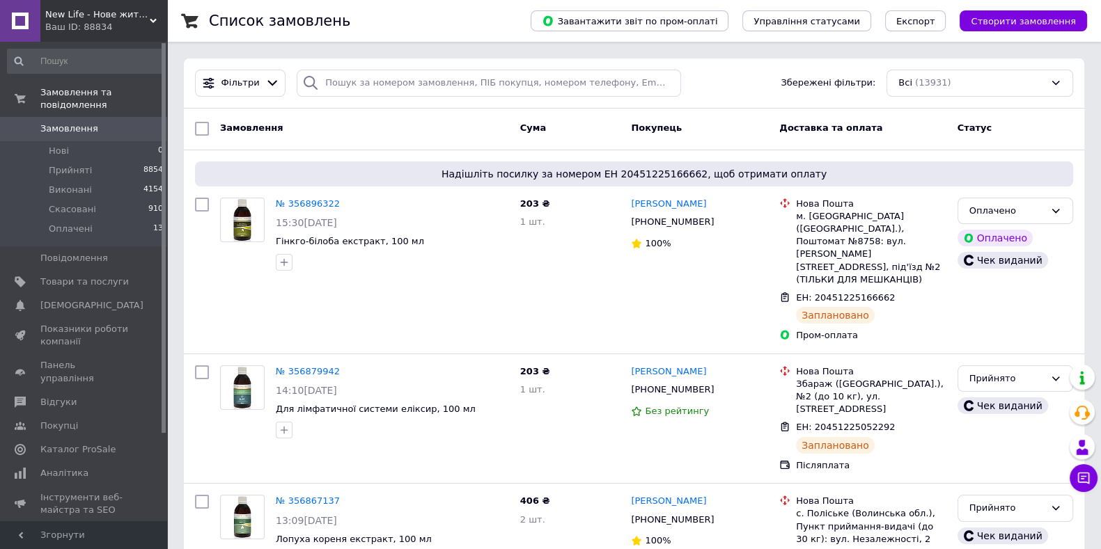
click at [71, 123] on span "Замовлення" at bounding box center [69, 129] width 58 height 13
drag, startPoint x: 270, startPoint y: 117, endPoint x: 728, endPoint y: 273, distance: 483.4
click at [728, 273] on div "[PERSON_NAME] [PHONE_NUMBER] 100%" at bounding box center [699, 270] width 148 height 156
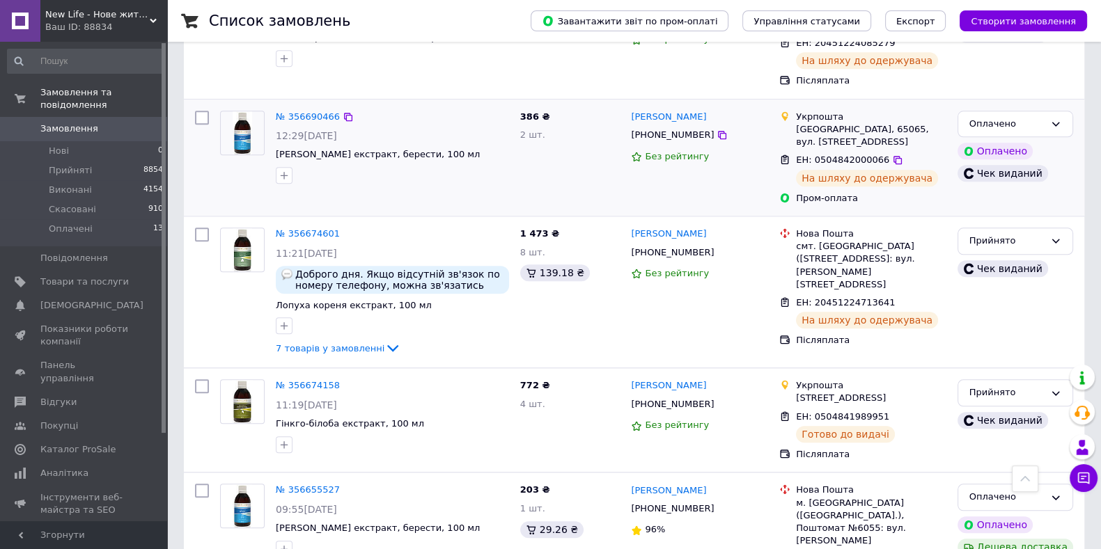
scroll to position [1828, 0]
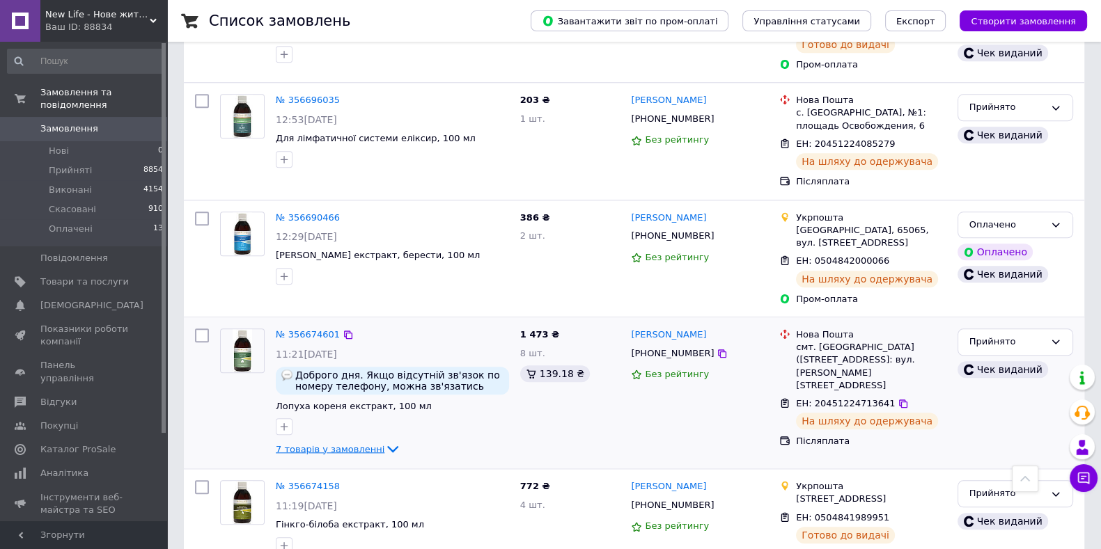
click at [368, 444] on span "7 товарів у замовленні" at bounding box center [330, 449] width 109 height 10
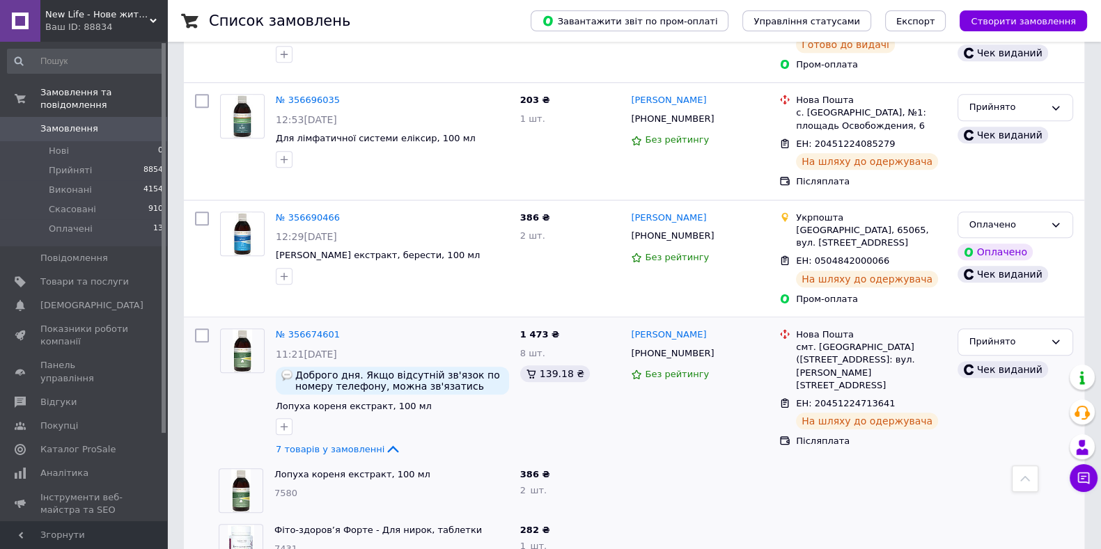
click at [89, 123] on span "Замовлення" at bounding box center [69, 129] width 58 height 13
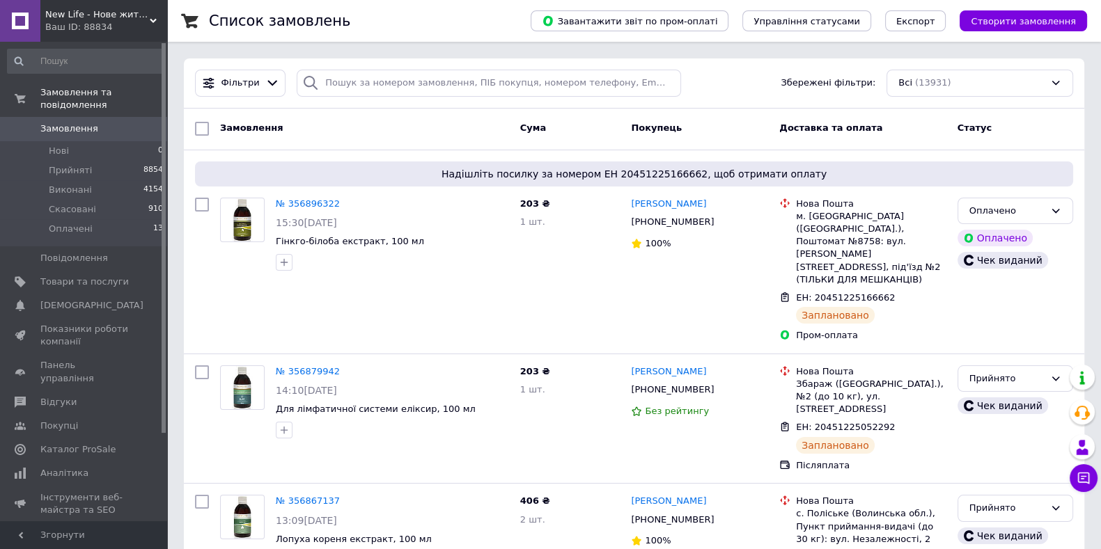
click at [64, 123] on span "Замовлення" at bounding box center [69, 129] width 58 height 13
